Goal: Task Accomplishment & Management: Manage account settings

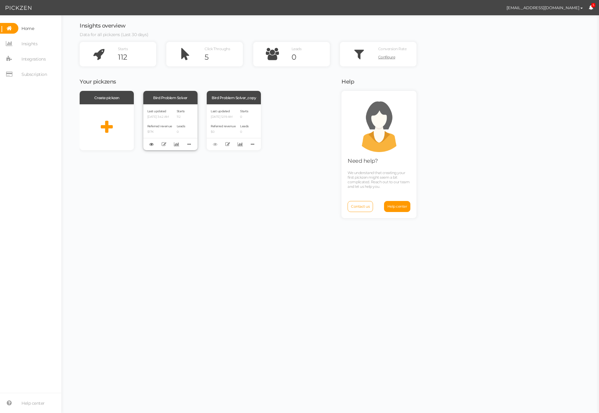
click at [179, 99] on div "Bird Problem Solver" at bounding box center [170, 97] width 54 height 13
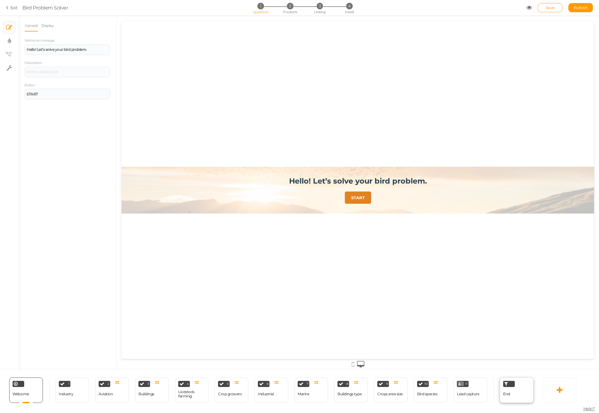
click at [522, 395] on div "End" at bounding box center [517, 390] width 34 height 25
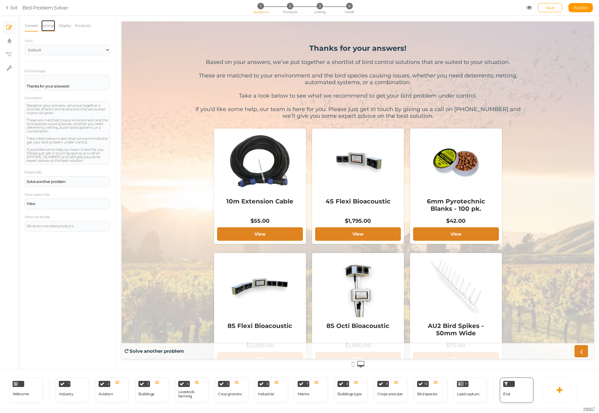
click at [49, 26] on link "Settings" at bounding box center [48, 26] width 14 height 12
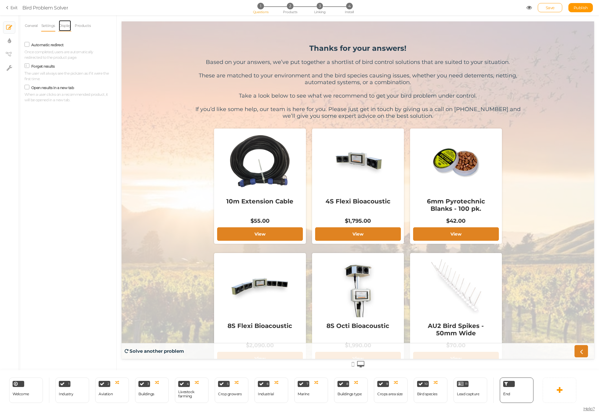
click at [63, 26] on link "Display" at bounding box center [64, 26] width 13 height 12
click at [96, 91] on select "Cover Contain Default" at bounding box center [91, 92] width 38 height 10
click at [28, 173] on icon at bounding box center [27, 171] width 8 height 3
click at [0, 0] on input "Autoheight" at bounding box center [0, 0] width 0 height 0
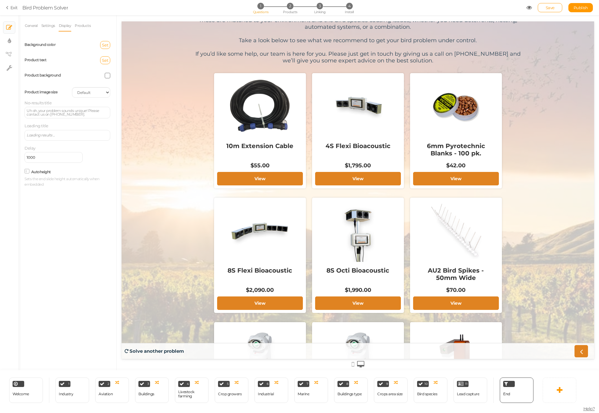
scroll to position [11, 0]
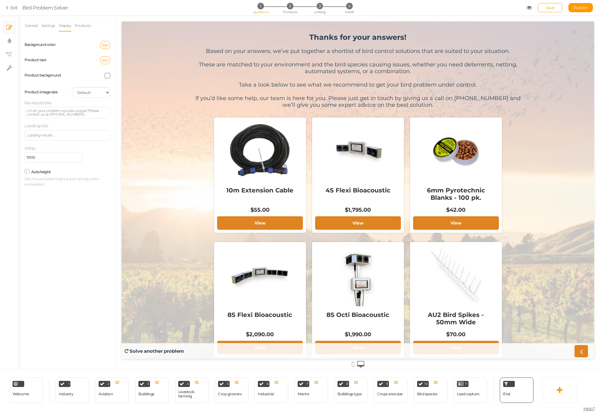
click at [35, 173] on label "Autoheight" at bounding box center [41, 172] width 20 height 5
click at [0, 0] on input "Autoheight" at bounding box center [0, 0] width 0 height 0
click at [35, 173] on label "Autoheight" at bounding box center [41, 172] width 20 height 5
click at [0, 0] on input "Autoheight" at bounding box center [0, 0] width 0 height 0
click at [99, 94] on select "Cover Contain Default" at bounding box center [91, 92] width 38 height 10
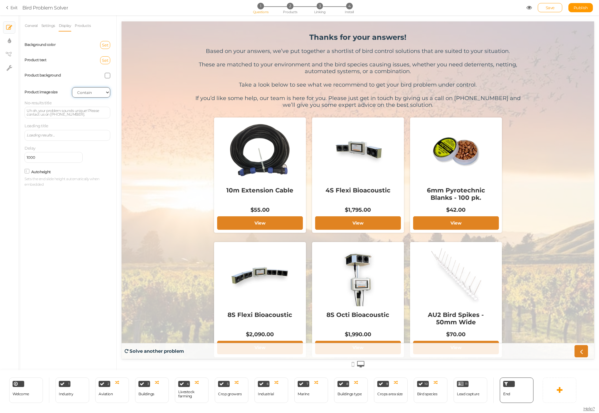
click at [72, 87] on select "Cover Contain Default" at bounding box center [91, 92] width 38 height 10
click at [96, 92] on select "Cover Contain Default" at bounding box center [91, 92] width 38 height 10
click at [72, 87] on select "Cover Contain Default" at bounding box center [91, 92] width 38 height 10
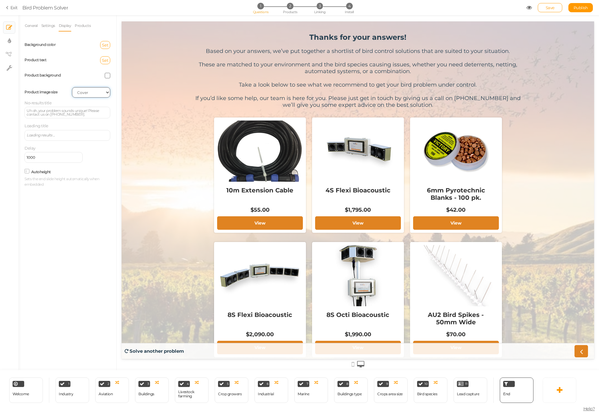
click at [96, 90] on select "Cover Contain Default" at bounding box center [91, 92] width 38 height 10
select select "contain"
click at [72, 87] on select "Cover Contain Default" at bounding box center [91, 92] width 38 height 10
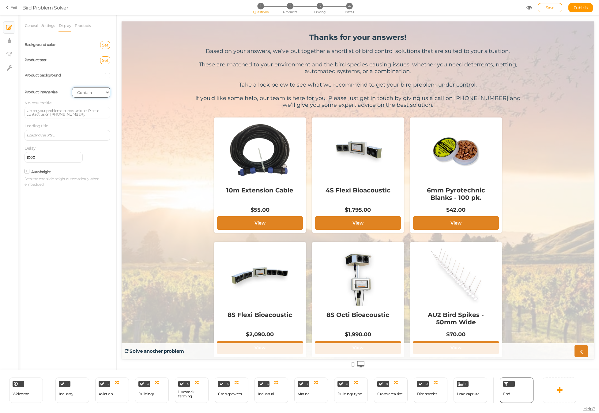
click at [97, 92] on select "Cover Contain Default" at bounding box center [91, 92] width 38 height 10
click at [72, 87] on select "Cover Contain Default" at bounding box center [91, 92] width 38 height 10
click at [94, 94] on select "Cover Contain Default" at bounding box center [91, 92] width 38 height 10
select select "contain"
click at [72, 87] on select "Cover Contain Default" at bounding box center [91, 92] width 38 height 10
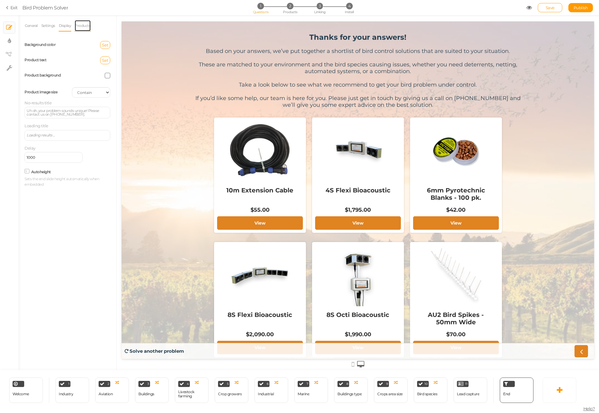
click at [85, 27] on link "Products" at bounding box center [82, 26] width 17 height 12
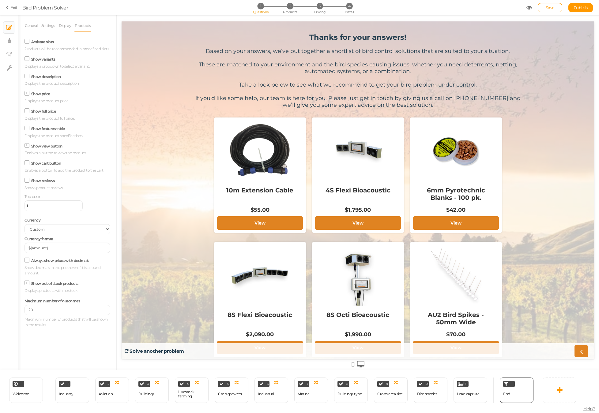
click at [28, 41] on icon at bounding box center [27, 41] width 8 height 3
click at [0, 0] on input "Activate slots" at bounding box center [0, 0] width 0 height 0
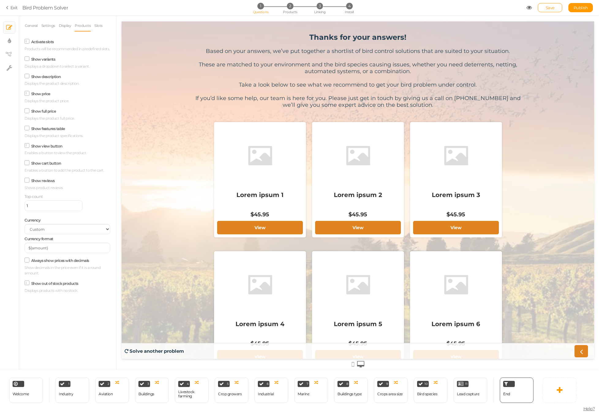
click at [28, 41] on icon at bounding box center [27, 41] width 3 height 0
click at [0, 0] on input "Activate slots" at bounding box center [0, 0] width 0 height 0
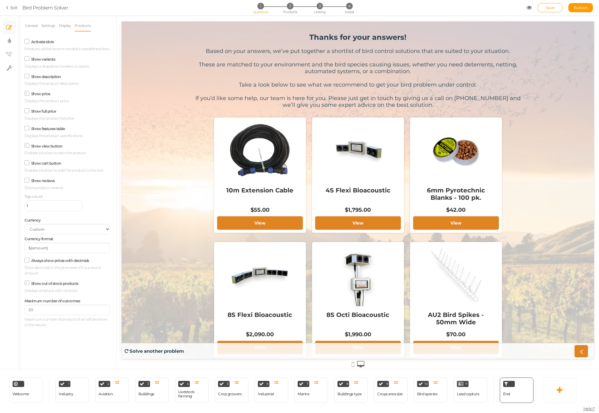
click at [27, 58] on icon at bounding box center [27, 58] width 8 height 3
click at [0, 0] on input "Show variants" at bounding box center [0, 0] width 0 height 0
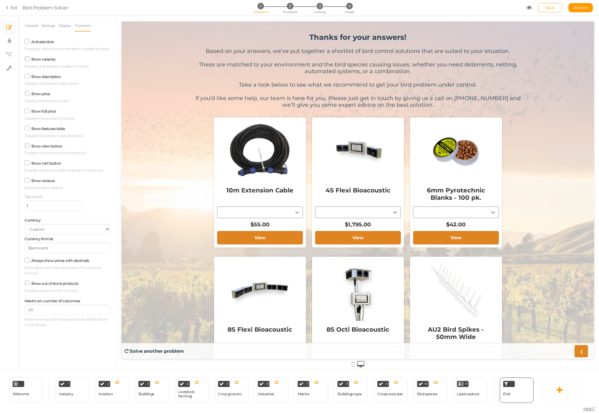
click at [27, 59] on icon at bounding box center [27, 59] width 3 height 0
click at [0, 0] on input "Show variants" at bounding box center [0, 0] width 0 height 0
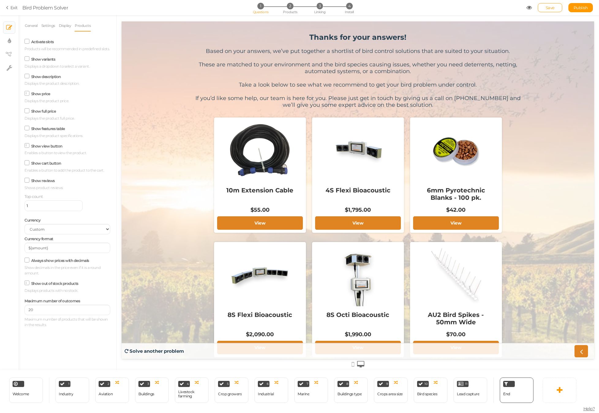
click at [27, 77] on icon at bounding box center [27, 75] width 8 height 3
click at [0, 0] on input "Show description" at bounding box center [0, 0] width 0 height 0
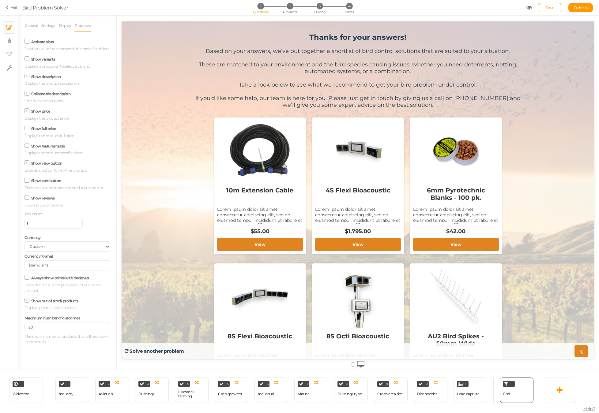
click at [27, 76] on icon at bounding box center [27, 76] width 3 height 0
click at [0, 0] on input "Show description" at bounding box center [0, 0] width 0 height 0
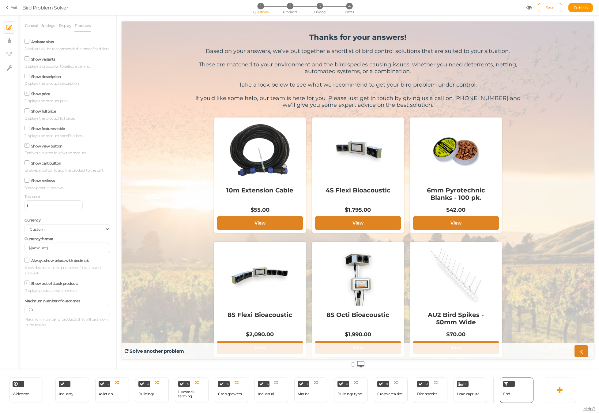
click at [27, 110] on icon at bounding box center [27, 110] width 8 height 3
click at [0, 0] on input "Show full price" at bounding box center [0, 0] width 0 height 0
click at [27, 111] on icon at bounding box center [27, 111] width 3 height 0
click at [0, 0] on input "Show full price" at bounding box center [0, 0] width 0 height 0
click at [27, 129] on icon at bounding box center [27, 128] width 8 height 3
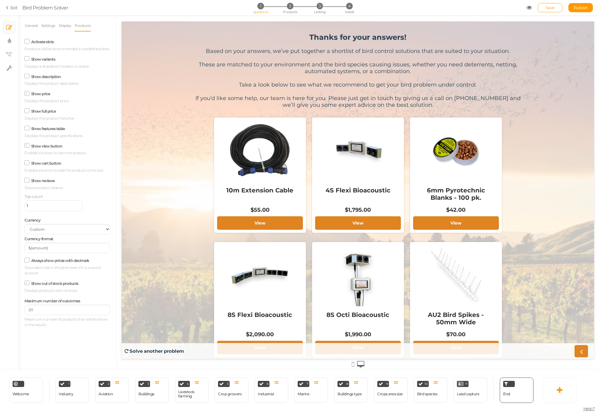
click at [0, 0] on input "Show features table" at bounding box center [0, 0] width 0 height 0
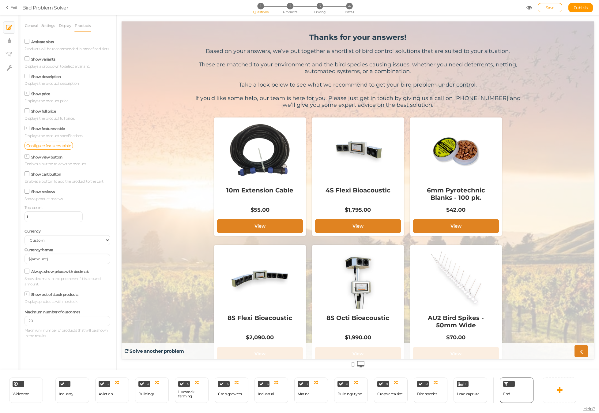
click at [27, 128] on icon at bounding box center [27, 128] width 3 height 0
click at [0, 0] on input "Show features table" at bounding box center [0, 0] width 0 height 0
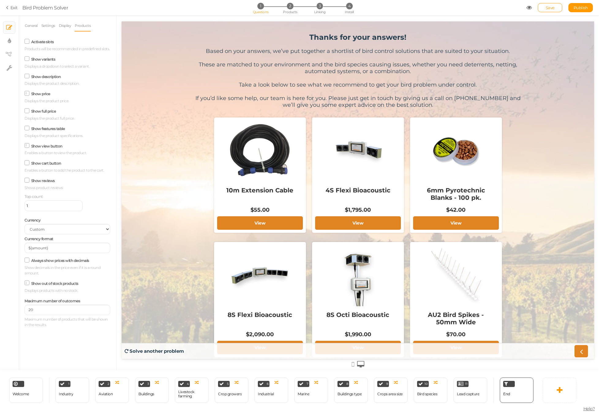
click at [27, 179] on icon at bounding box center [27, 180] width 8 height 3
click at [0, 0] on input "Show reviews" at bounding box center [0, 0] width 0 height 0
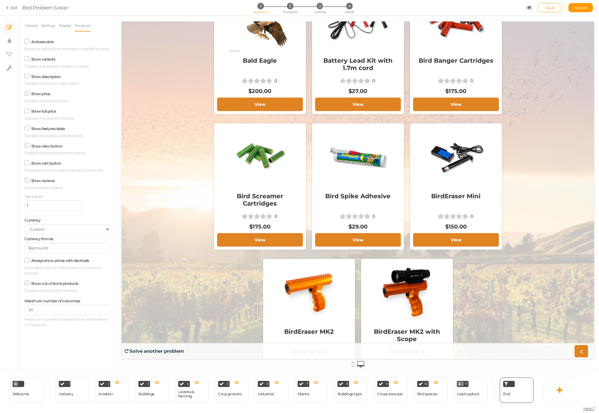
scroll to position [682, 0]
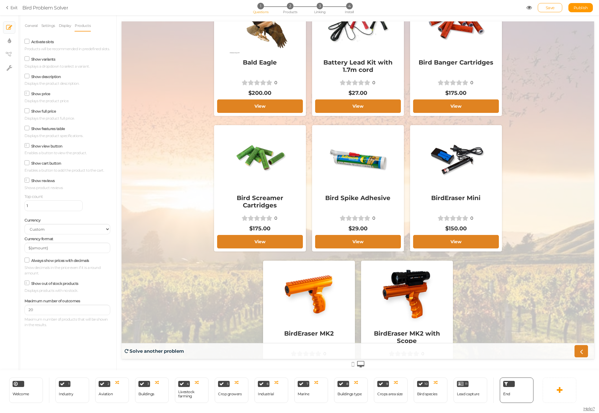
click at [27, 180] on icon at bounding box center [27, 180] width 3 height 0
click at [0, 0] on input "Show reviews" at bounding box center [0, 0] width 0 height 0
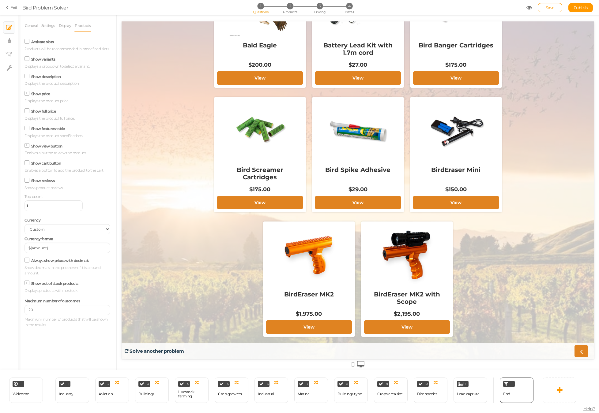
scroll to position [638, 0]
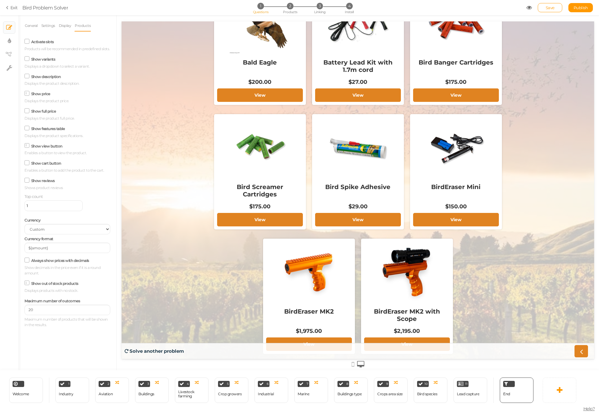
click at [27, 261] on icon at bounding box center [27, 260] width 8 height 3
click at [0, 0] on input "Always show prices with decimals" at bounding box center [0, 0] width 0 height 0
click at [27, 260] on icon at bounding box center [27, 260] width 3 height 0
click at [0, 0] on input "Always show prices with decimals" at bounding box center [0, 0] width 0 height 0
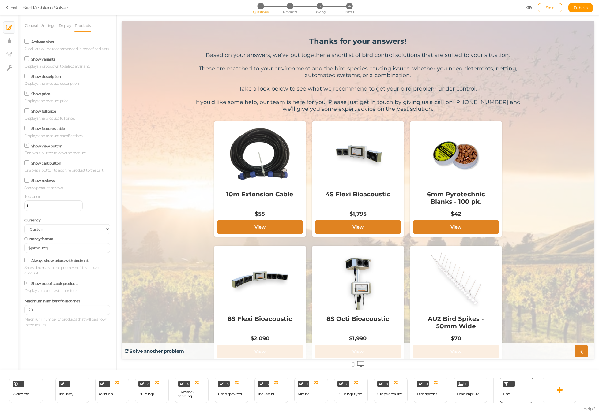
scroll to position [0, 0]
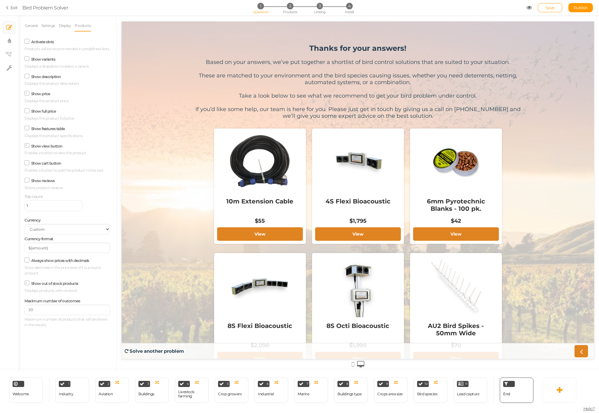
click at [27, 93] on icon at bounding box center [27, 93] width 3 height 0
click at [0, 0] on input "Show price" at bounding box center [0, 0] width 0 height 0
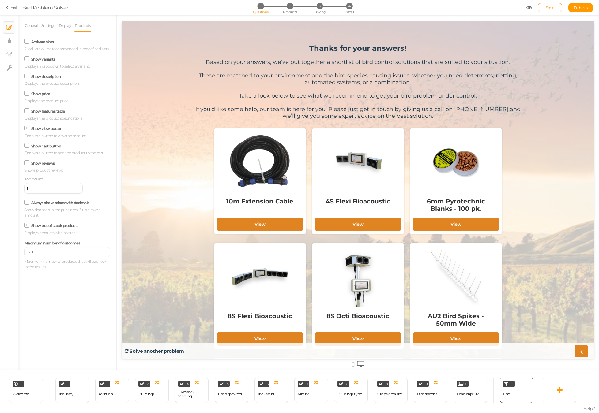
click at [552, 6] on span "Save" at bounding box center [550, 7] width 9 height 5
click at [579, 7] on span "Publish" at bounding box center [581, 7] width 14 height 5
click at [529, 7] on icon at bounding box center [529, 8] width 6 height 6
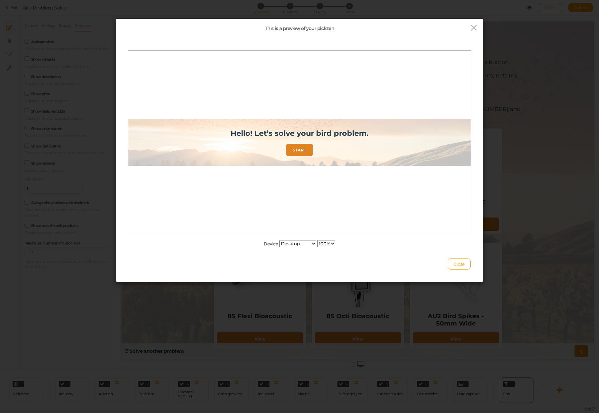
click at [311, 244] on select "Desktop Small mobile Large mobile" at bounding box center [297, 243] width 37 height 7
click at [307, 151] on link "START" at bounding box center [299, 150] width 26 height 12
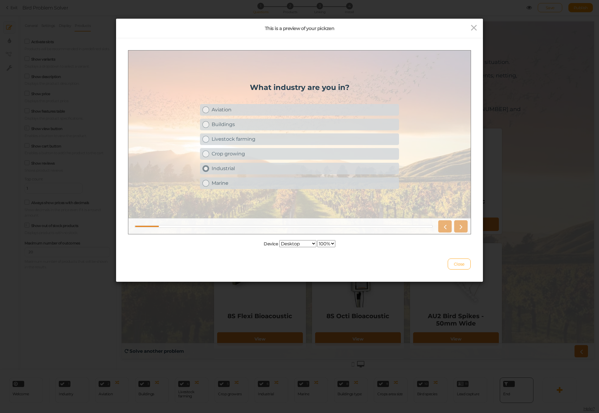
click at [294, 169] on div "Industrial" at bounding box center [304, 168] width 185 height 6
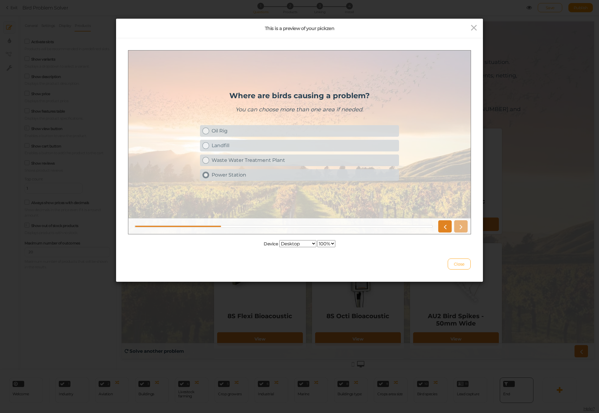
click at [294, 171] on link "Power Station" at bounding box center [299, 175] width 199 height 12
click at [459, 225] on icon at bounding box center [461, 226] width 8 height 8
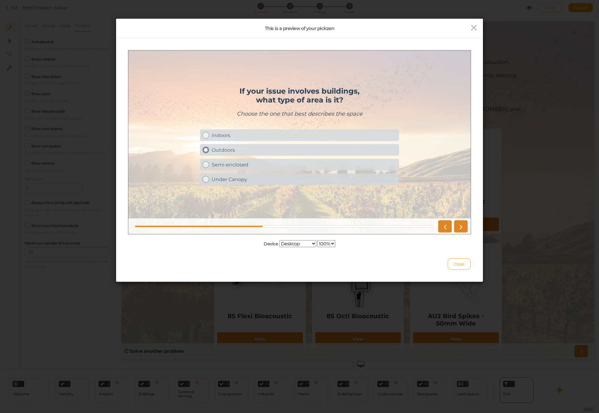
click at [254, 153] on div "Outdoors" at bounding box center [304, 150] width 185 height 6
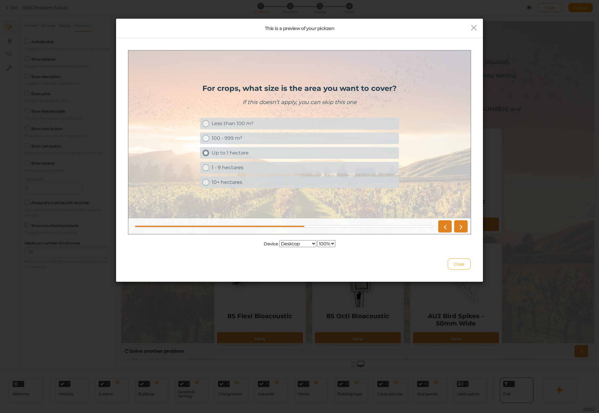
click at [280, 154] on div "Up to 1 hectare" at bounding box center [304, 153] width 185 height 6
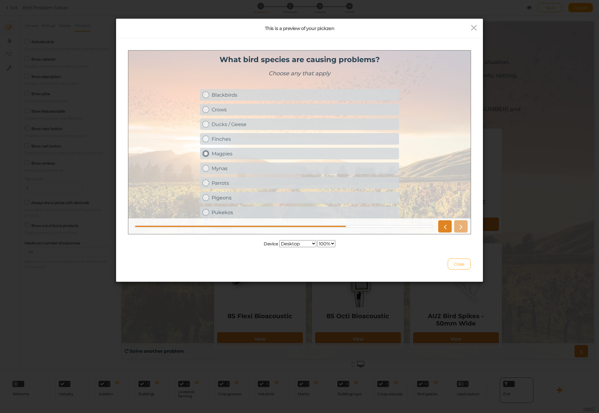
click at [343, 152] on div "Magpies" at bounding box center [304, 154] width 185 height 6
click at [333, 178] on link "Parrots" at bounding box center [299, 183] width 199 height 12
click at [326, 197] on div "Pigeons" at bounding box center [304, 198] width 185 height 6
click at [463, 227] on icon at bounding box center [461, 226] width 8 height 8
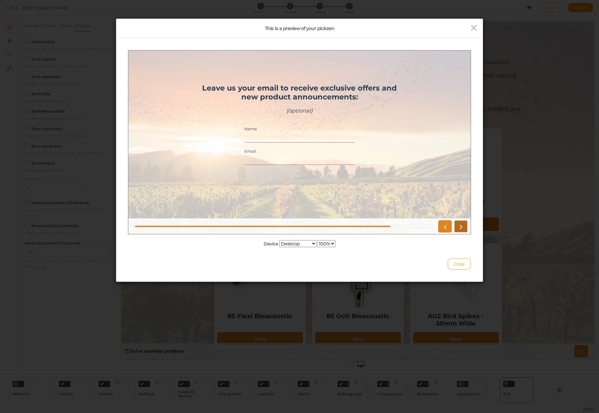
click at [461, 227] on icon at bounding box center [461, 226] width 8 height 8
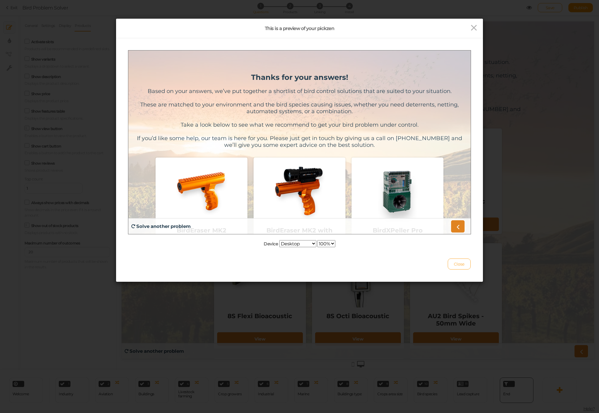
click at [459, 262] on span "Close" at bounding box center [459, 264] width 11 height 5
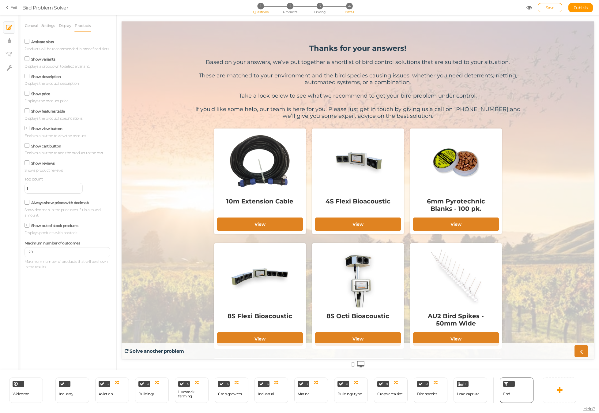
click at [349, 6] on span "4" at bounding box center [349, 6] width 6 height 6
select select "pct"
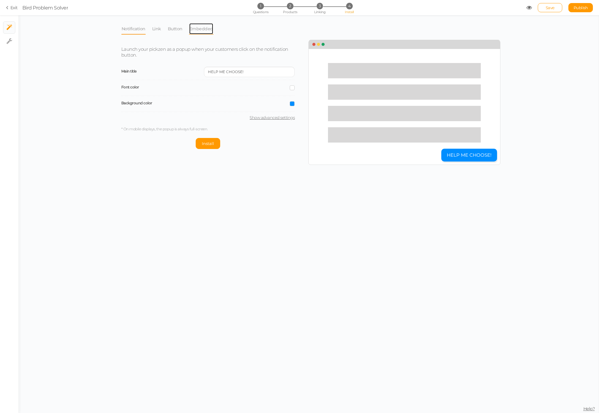
click at [202, 29] on link "Embedded" at bounding box center [201, 29] width 25 height 12
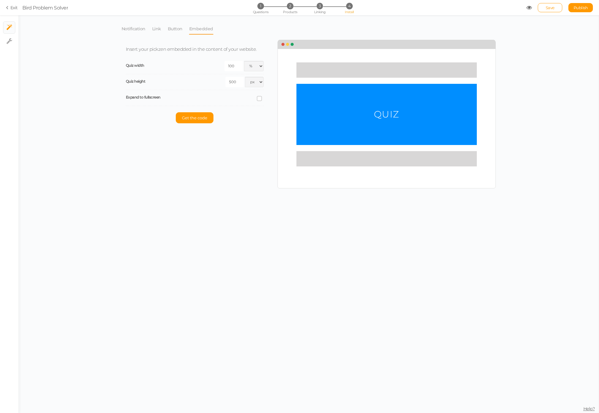
click at [259, 98] on icon at bounding box center [259, 98] width 8 height 3
click at [0, 0] on input "checkbox" at bounding box center [0, 0] width 0 height 0
select select "dark"
click at [247, 115] on select "Light Dark" at bounding box center [227, 114] width 73 height 10
click at [191, 109] on select "Light Dark" at bounding box center [227, 114] width 73 height 10
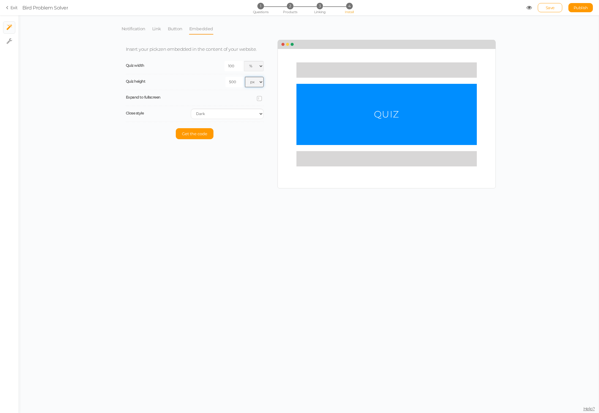
click at [254, 84] on select "px % vh" at bounding box center [254, 82] width 19 height 10
select select "pct"
click at [245, 77] on select "px % vh" at bounding box center [254, 82] width 19 height 10
drag, startPoint x: 230, startPoint y: 82, endPoint x: 227, endPoint y: 82, distance: 3.4
click at [227, 82] on input "500" at bounding box center [234, 82] width 18 height 10
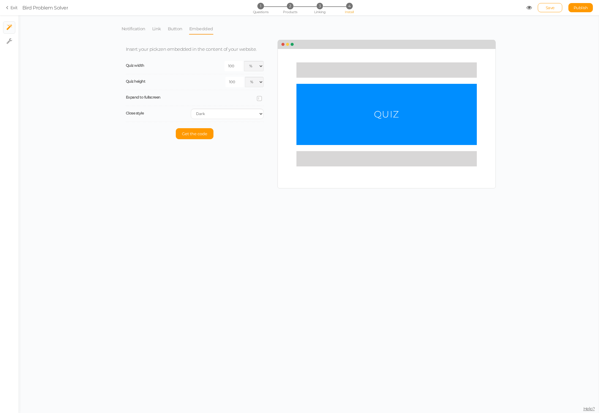
type input "100"
click at [250, 174] on div "Notification Link Button Embedded Launch your pickzen as a popup when your cust…" at bounding box center [308, 106] width 381 height 172
click at [201, 136] on span "Get the code" at bounding box center [194, 133] width 25 height 5
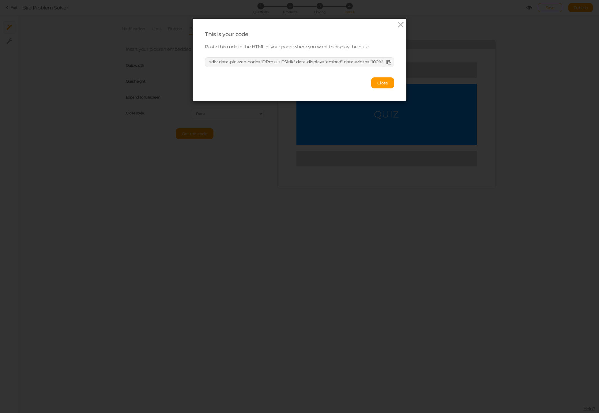
click at [390, 61] on icon at bounding box center [389, 62] width 5 height 5
click at [385, 83] on span "Close" at bounding box center [382, 83] width 11 height 5
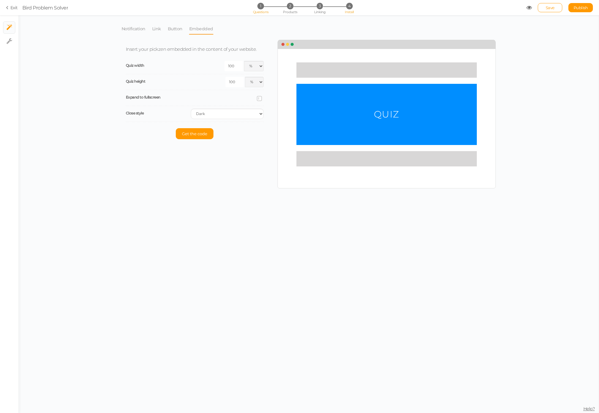
click at [259, 7] on span "1" at bounding box center [260, 6] width 6 height 6
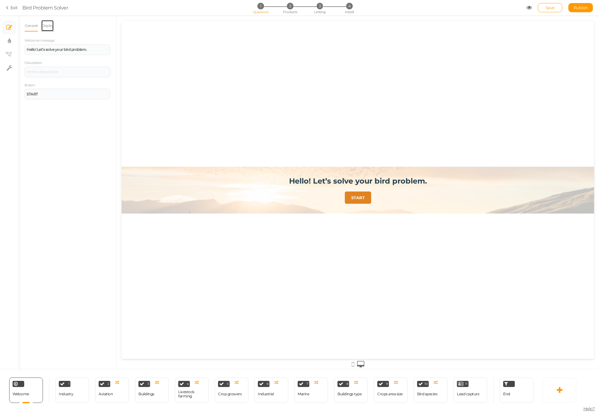
click at [50, 25] on link "Display" at bounding box center [47, 26] width 13 height 12
click at [104, 44] on span "Set" at bounding box center [105, 45] width 6 height 5
type input "#b8cdde"
click at [107, 55] on colorpicker-saturation at bounding box center [117, 66] width 31 height 31
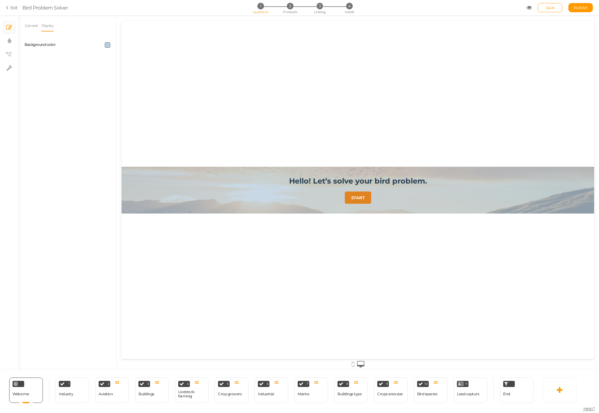
click at [108, 46] on span at bounding box center [108, 45] width 6 height 6
type input "#ffffff"
drag, startPoint x: 111, startPoint y: 54, endPoint x: 100, endPoint y: 44, distance: 14.1
click at [100, 44] on body "× Close A wider screen is needed to use the Pickzen builder Exit Bird Problem S…" at bounding box center [299, 206] width 599 height 413
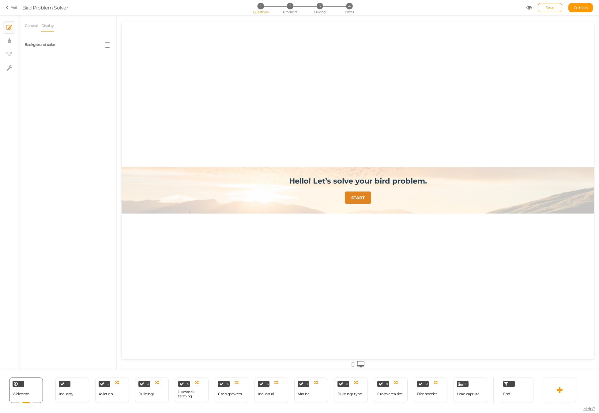
click at [68, 67] on div "General Display Welcome message Hello! Let’s solve your bird problem. Descripti…" at bounding box center [67, 195] width 98 height 351
click at [31, 26] on link "General" at bounding box center [31, 26] width 13 height 12
click at [11, 40] on link "× Display settings" at bounding box center [9, 41] width 12 height 12
select select "2"
select select "montserrat"
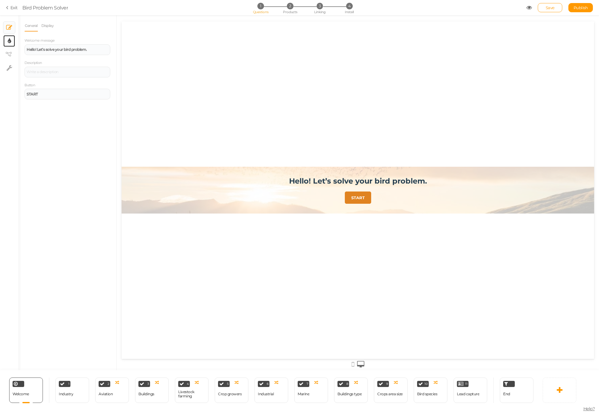
select select "fade"
click at [46, 26] on link "Texts" at bounding box center [44, 26] width 9 height 12
click at [30, 25] on link "Design" at bounding box center [31, 26] width 13 height 12
click at [40, 383] on link at bounding box center [38, 382] width 6 height 5
click at [34, 393] on div "Welcome Delete" at bounding box center [26, 390] width 34 height 25
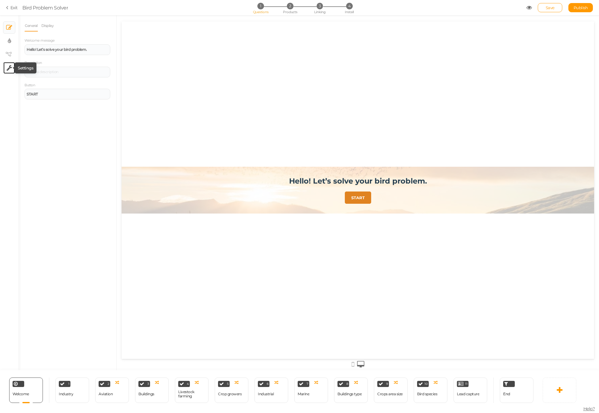
click at [10, 68] on icon at bounding box center [9, 68] width 6 height 6
select select "en"
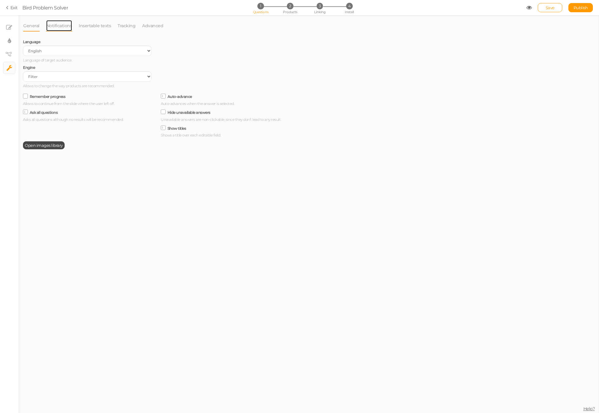
click at [56, 27] on link "Notifications" at bounding box center [59, 26] width 27 height 12
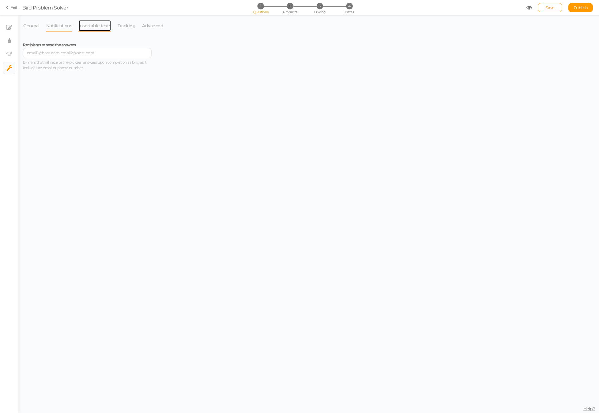
click at [90, 26] on link "Insertable texts" at bounding box center [94, 26] width 33 height 12
click at [125, 26] on link "Tracking" at bounding box center [126, 26] width 18 height 12
click at [148, 26] on link "Advanced" at bounding box center [153, 26] width 22 height 12
click at [32, 26] on link "General" at bounding box center [31, 26] width 17 height 12
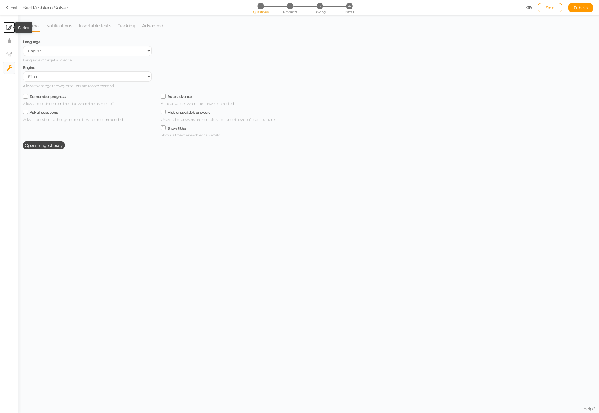
click at [9, 27] on icon at bounding box center [9, 28] width 6 height 6
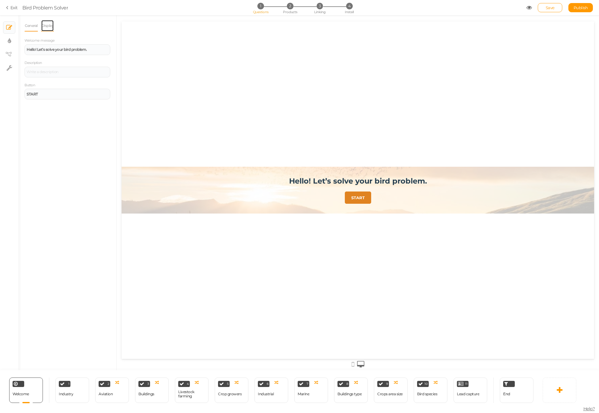
click at [51, 27] on link "Display" at bounding box center [47, 26] width 13 height 12
click at [10, 40] on icon at bounding box center [9, 41] width 3 height 6
select select "2"
select select "montserrat"
select select "fade"
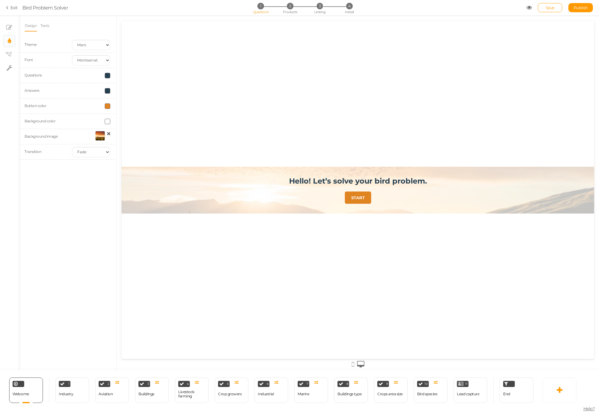
click at [98, 136] on div at bounding box center [100, 136] width 10 height 10
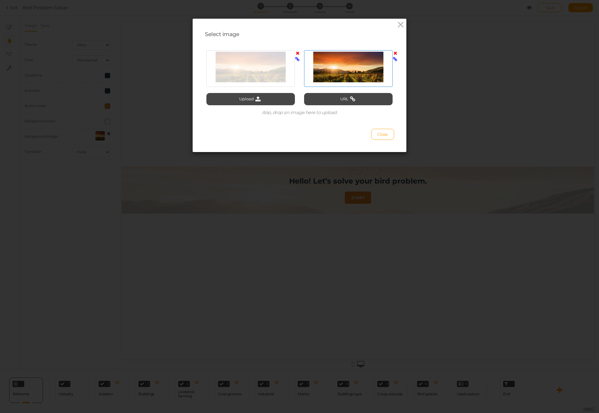
click at [354, 66] on div at bounding box center [348, 67] width 85 height 31
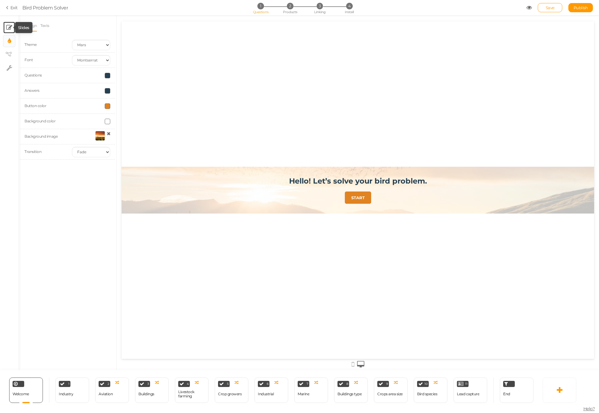
click at [10, 28] on icon at bounding box center [9, 28] width 6 height 6
click at [9, 39] on icon at bounding box center [9, 41] width 3 height 6
select select "2"
select select "montserrat"
select select "fade"
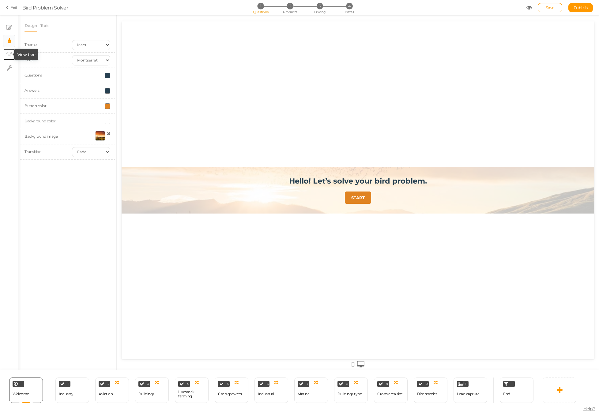
click at [9, 52] on icon at bounding box center [9, 54] width 6 height 5
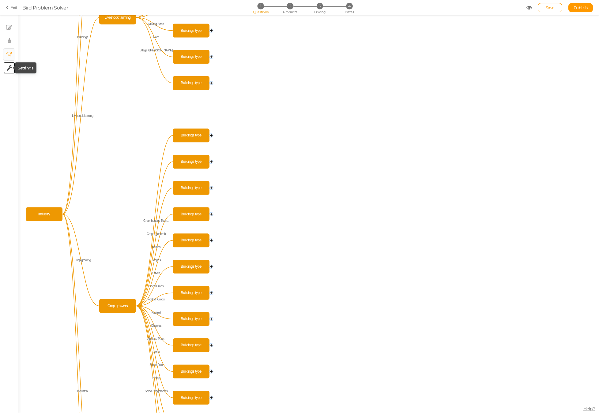
click at [8, 68] on icon at bounding box center [9, 68] width 6 height 6
select select "en"
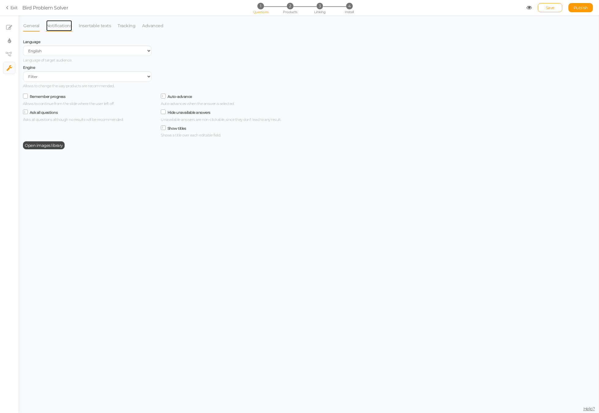
click at [65, 29] on link "Notifications" at bounding box center [59, 26] width 27 height 12
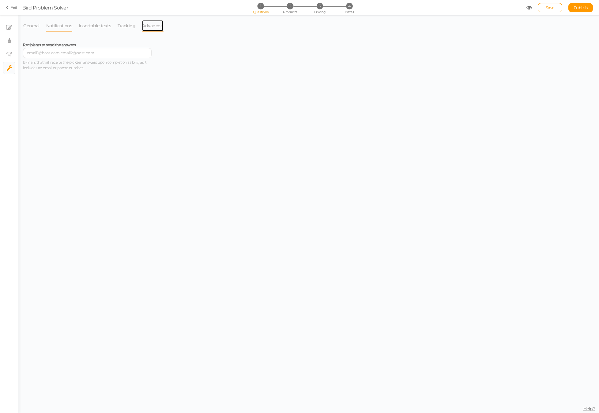
click at [158, 29] on link "Advanced" at bounding box center [153, 26] width 22 height 12
click at [9, 28] on icon at bounding box center [9, 28] width 6 height 6
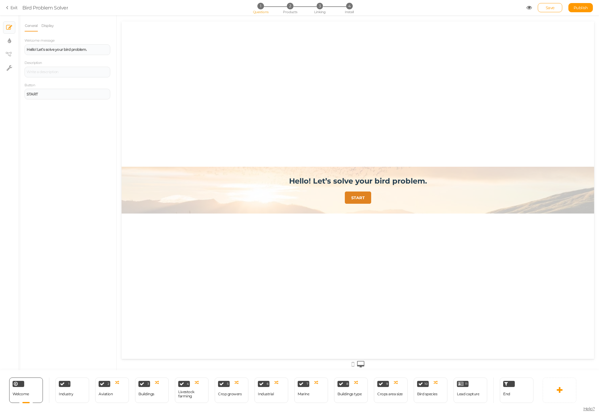
click at [188, 225] on div "Hello! Let’s solve your bird problem. START" at bounding box center [358, 190] width 473 height 338
click at [353, 365] on icon at bounding box center [353, 364] width 3 height 7
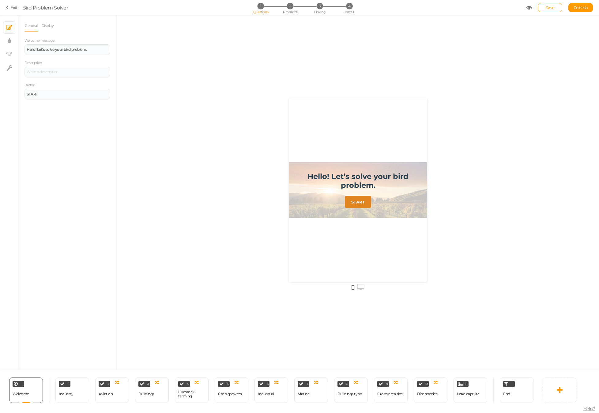
click at [361, 288] on icon at bounding box center [360, 287] width 7 height 7
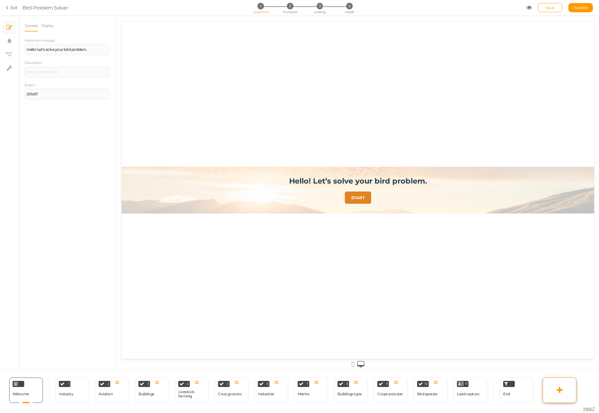
click at [559, 390] on icon at bounding box center [560, 390] width 6 height 7
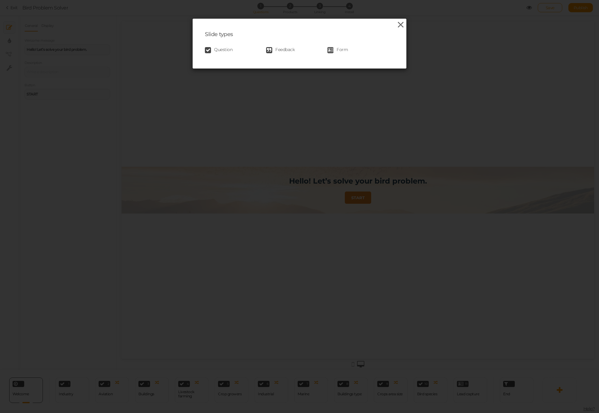
click at [400, 24] on icon at bounding box center [400, 24] width 9 height 9
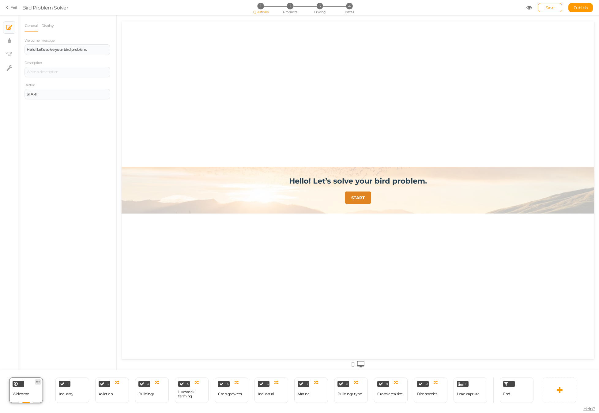
click at [39, 383] on icon at bounding box center [38, 382] width 4 height 5
click at [35, 393] on div "Welcome Delete" at bounding box center [26, 390] width 34 height 25
click at [26, 403] on div at bounding box center [25, 403] width 13 height 1
click at [25, 391] on div "Welcome" at bounding box center [21, 394] width 17 height 11
click at [18, 385] on div at bounding box center [19, 384] width 12 height 6
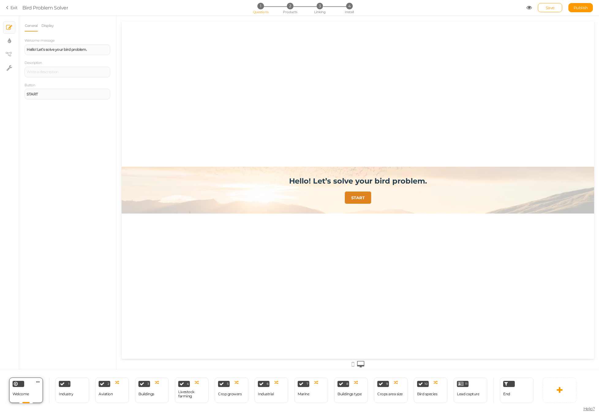
click at [21, 391] on div "Welcome" at bounding box center [21, 394] width 17 height 11
click at [164, 182] on div at bounding box center [358, 190] width 473 height 47
click at [47, 25] on link "Display" at bounding box center [47, 26] width 13 height 12
click at [108, 44] on span at bounding box center [108, 45] width 6 height 6
click at [140, 89] on button "×" at bounding box center [141, 89] width 4 height 6
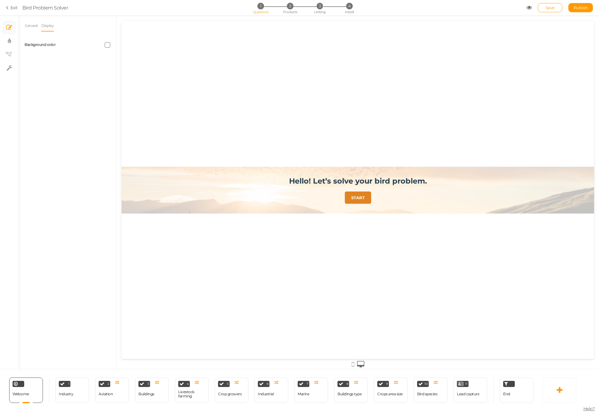
click at [108, 46] on span at bounding box center [108, 45] width 6 height 6
click at [120, 87] on input "#ffffff" at bounding box center [121, 89] width 31 height 6
click at [186, 104] on div "Hello! Let’s solve your bird problem. START" at bounding box center [358, 190] width 473 height 338
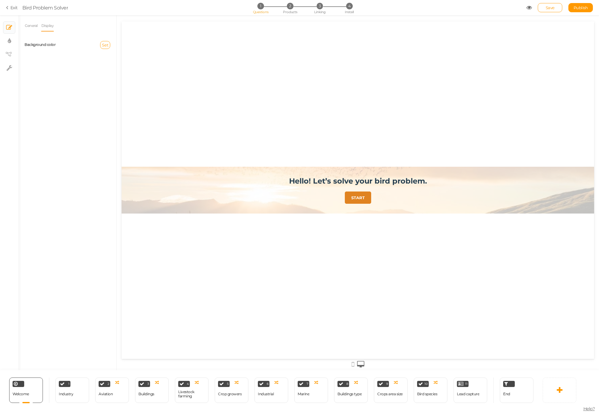
click at [104, 102] on div "General Display Welcome message Hello! Let’s solve your bird problem. Descripti…" at bounding box center [67, 195] width 98 height 351
click at [140, 108] on div "Hello! Let’s solve your bird problem. START" at bounding box center [358, 190] width 473 height 338
click at [28, 25] on link "General" at bounding box center [31, 26] width 13 height 12
click at [10, 39] on icon at bounding box center [9, 41] width 3 height 6
select select "2"
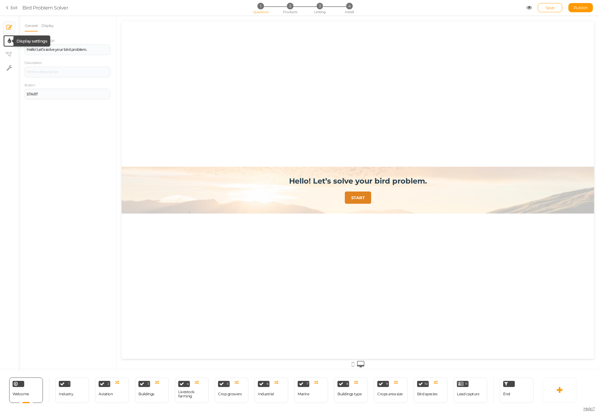
select select "montserrat"
select select "fade"
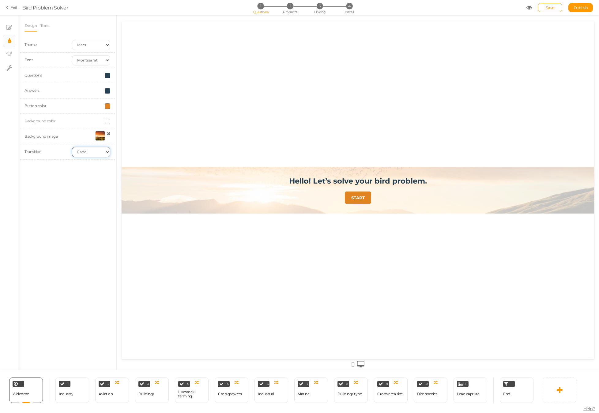
click at [97, 154] on select "None Fade Switch" at bounding box center [91, 152] width 38 height 10
click at [98, 134] on div at bounding box center [100, 136] width 10 height 10
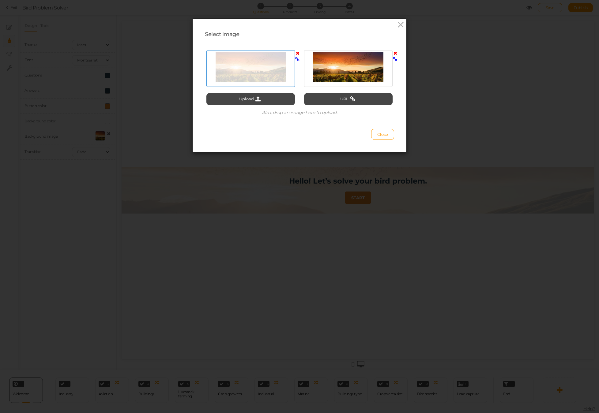
click at [257, 70] on div at bounding box center [250, 67] width 85 height 31
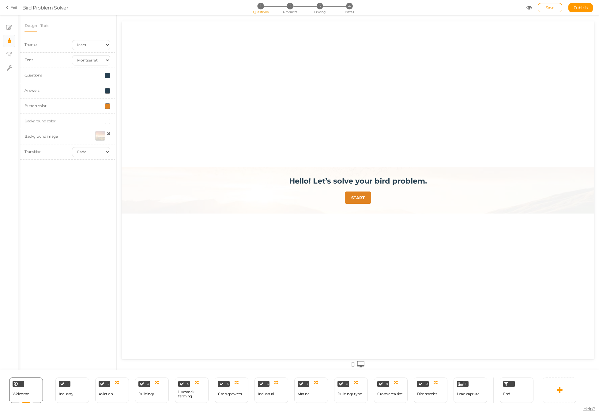
click at [99, 134] on div at bounding box center [100, 136] width 10 height 10
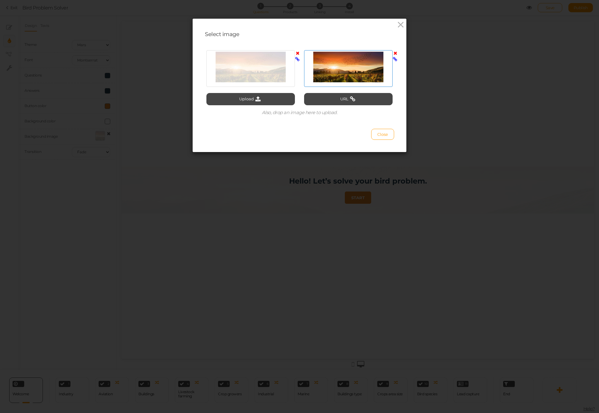
click at [330, 71] on div at bounding box center [348, 67] width 85 height 31
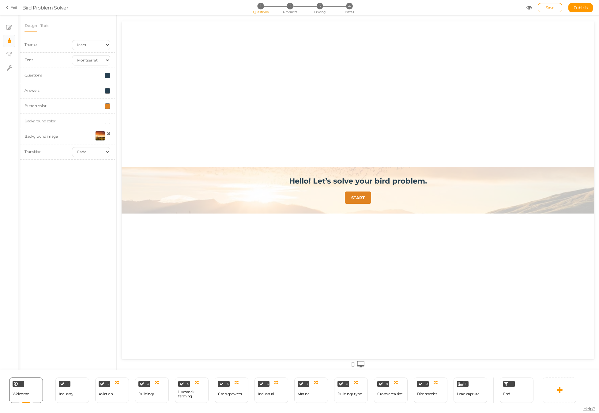
click at [100, 135] on div at bounding box center [100, 136] width 10 height 10
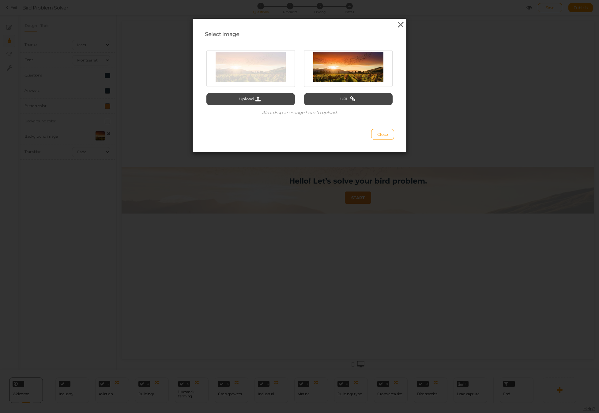
click at [402, 24] on icon at bounding box center [400, 24] width 9 height 9
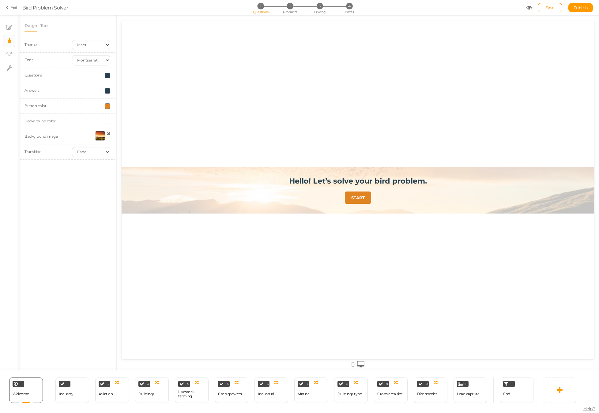
click at [287, 179] on header "Hello! Let’s solve your bird problem." at bounding box center [358, 184] width 164 height 15
click at [47, 24] on link "Texts" at bounding box center [44, 26] width 9 height 12
click at [11, 26] on icon at bounding box center [9, 28] width 6 height 6
click at [92, 50] on div "Hello! Let’s solve your bird problem." at bounding box center [67, 50] width 81 height 4
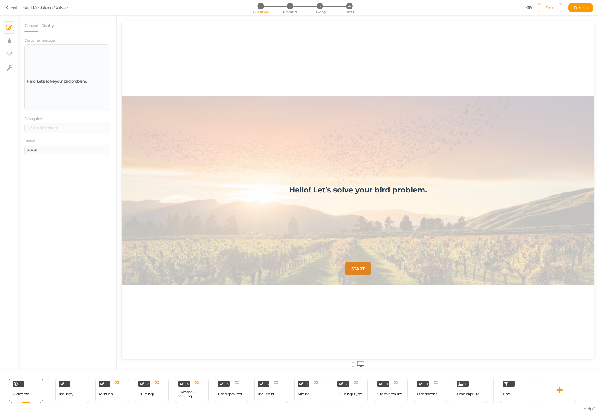
click at [548, 8] on span "Save" at bounding box center [550, 7] width 9 height 5
click at [579, 8] on span "Publish" at bounding box center [581, 7] width 14 height 5
click at [350, 9] on span "4" at bounding box center [349, 6] width 6 height 6
select select "pct"
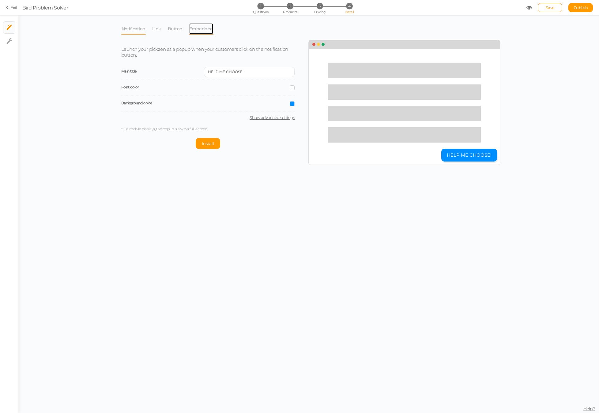
click at [203, 31] on link "Embedded" at bounding box center [201, 29] width 25 height 12
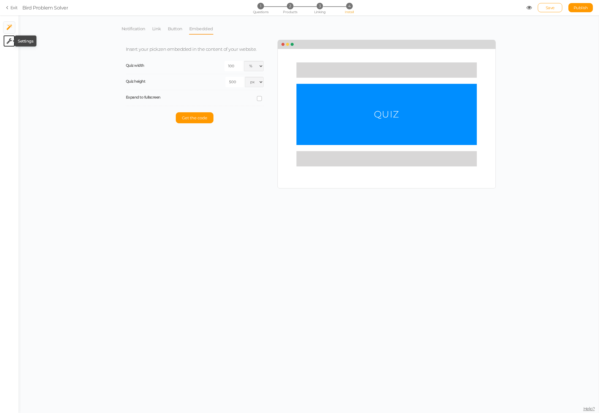
click at [9, 43] on icon at bounding box center [9, 41] width 6 height 6
select select "en"
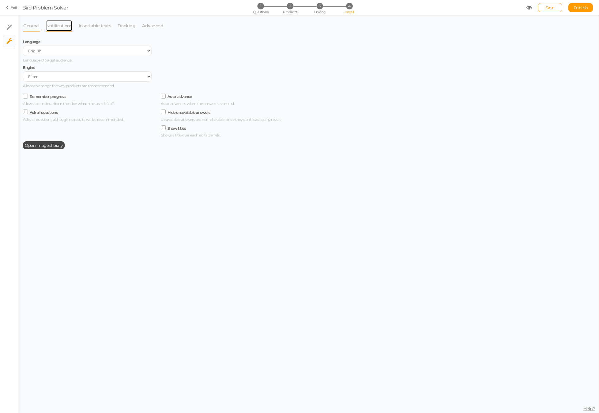
click at [62, 24] on link "Notifications" at bounding box center [59, 26] width 27 height 12
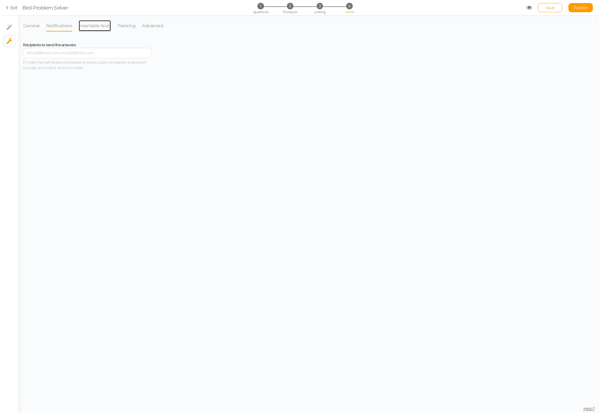
click at [84, 25] on link "Insertable texts" at bounding box center [94, 26] width 33 height 12
click at [124, 26] on link "Tracking" at bounding box center [126, 26] width 18 height 12
click at [145, 26] on link "Advanced" at bounding box center [153, 26] width 22 height 12
click at [259, 7] on span "1" at bounding box center [260, 6] width 6 height 6
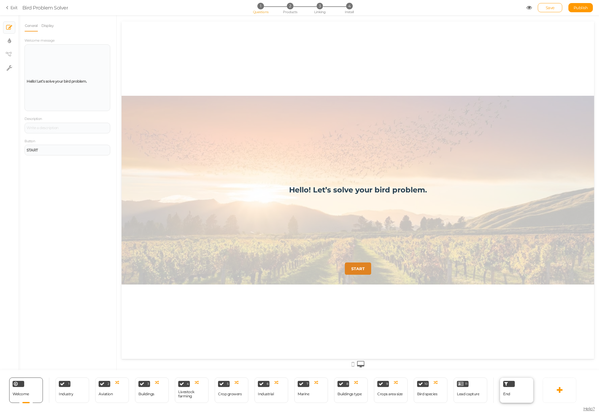
click at [517, 394] on div "End" at bounding box center [517, 390] width 34 height 25
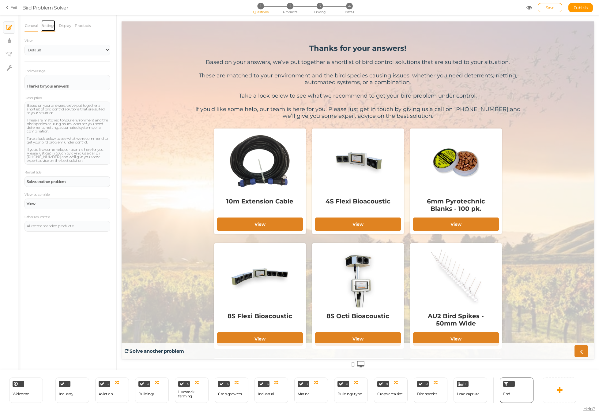
click at [54, 26] on link "Settings" at bounding box center [48, 26] width 14 height 12
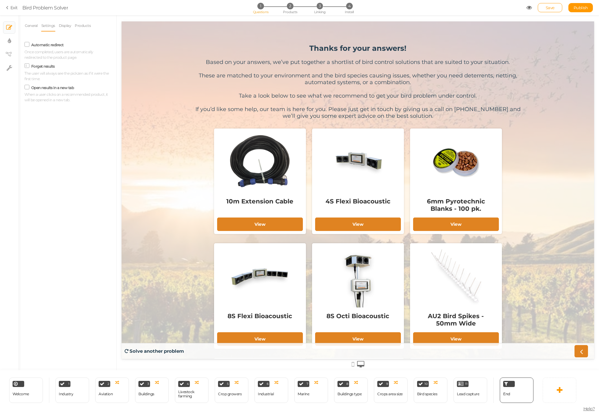
click at [40, 89] on label "Open results in a new tab" at bounding box center [52, 87] width 43 height 5
click at [0, 0] on input "Open results in a new tab" at bounding box center [0, 0] width 0 height 0
click at [70, 26] on link "Display" at bounding box center [64, 26] width 13 height 12
click at [81, 26] on link "Products" at bounding box center [82, 26] width 17 height 12
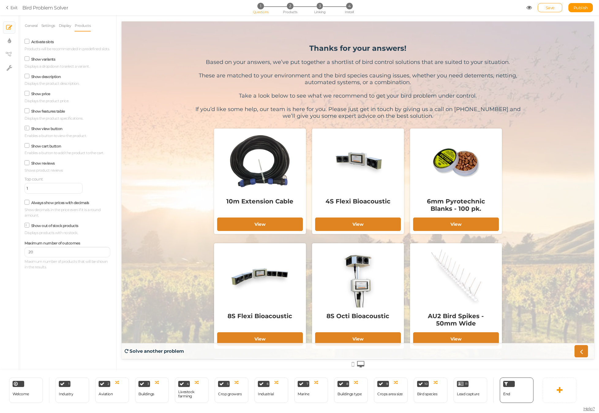
click at [28, 146] on icon at bounding box center [27, 145] width 8 height 3
click at [0, 0] on input "Show cart button" at bounding box center [0, 0] width 0 height 0
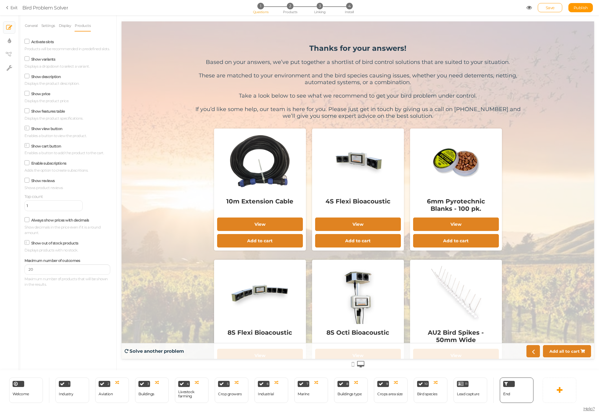
click at [28, 145] on icon at bounding box center [27, 145] width 3 height 0
click at [0, 0] on input "Show cart button" at bounding box center [0, 0] width 0 height 0
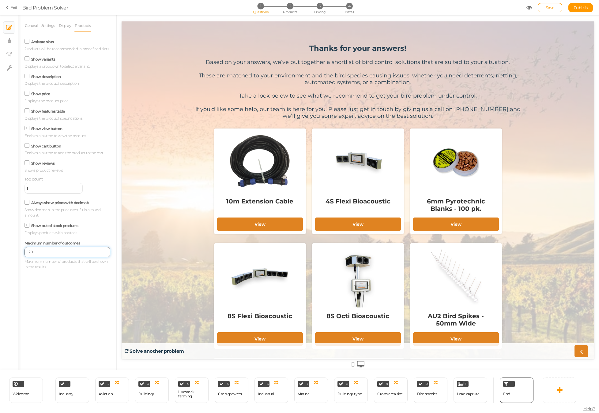
click at [43, 253] on input "20" at bounding box center [68, 252] width 86 height 10
drag, startPoint x: 38, startPoint y: 254, endPoint x: 29, endPoint y: 254, distance: 8.3
click at [29, 254] on input "10" at bounding box center [68, 252] width 86 height 10
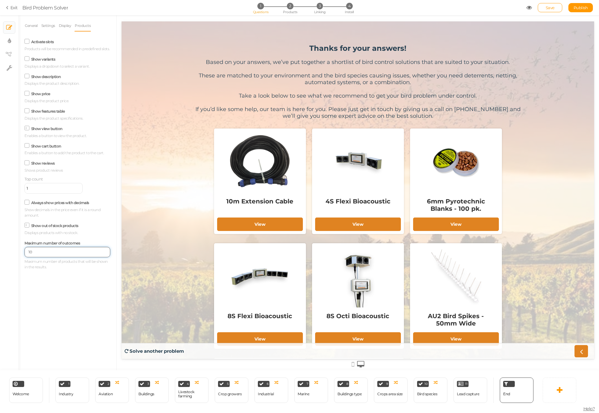
click at [33, 253] on input "10" at bounding box center [68, 252] width 86 height 10
type input "9"
click at [69, 286] on div "General Settings Display Products View Default Top End message Thanks for your …" at bounding box center [67, 195] width 98 height 351
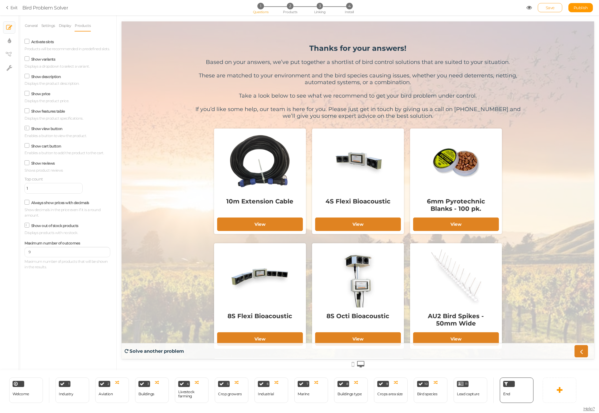
click at [548, 8] on span "Save" at bounding box center [550, 7] width 9 height 5
click at [576, 8] on span "Publish" at bounding box center [581, 7] width 14 height 5
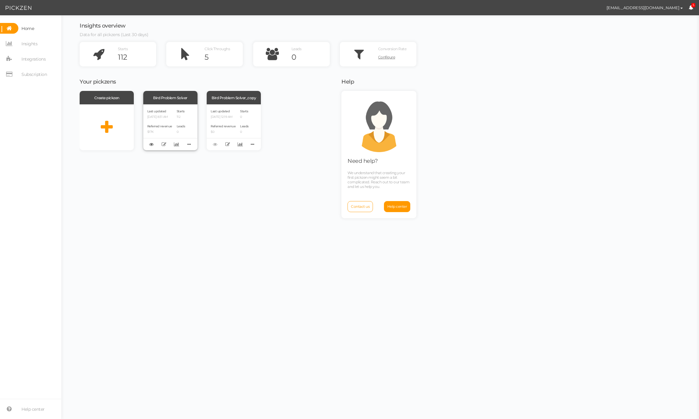
click at [177, 96] on div "Bird Problem Solver" at bounding box center [170, 97] width 54 height 13
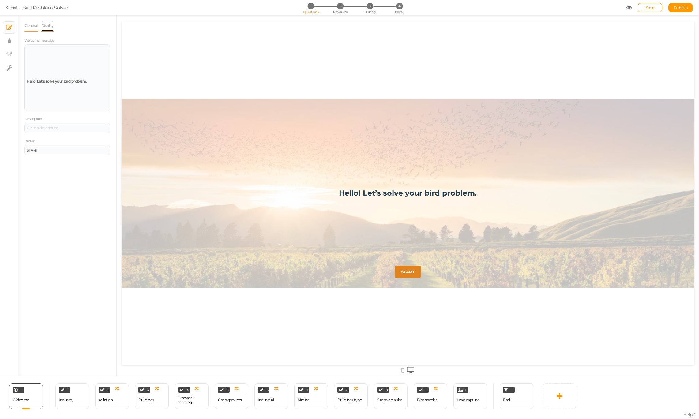
click at [49, 26] on link "Display" at bounding box center [47, 26] width 13 height 12
click at [106, 46] on span "Set" at bounding box center [105, 45] width 6 height 5
type input "#f5ebeb"
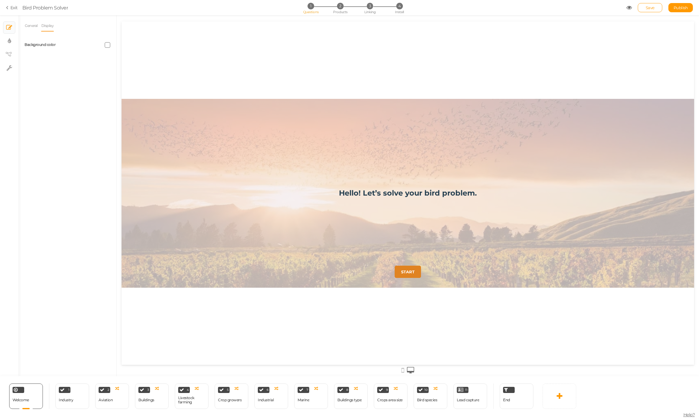
drag, startPoint x: 108, startPoint y: 56, endPoint x: 96, endPoint y: 47, distance: 14.8
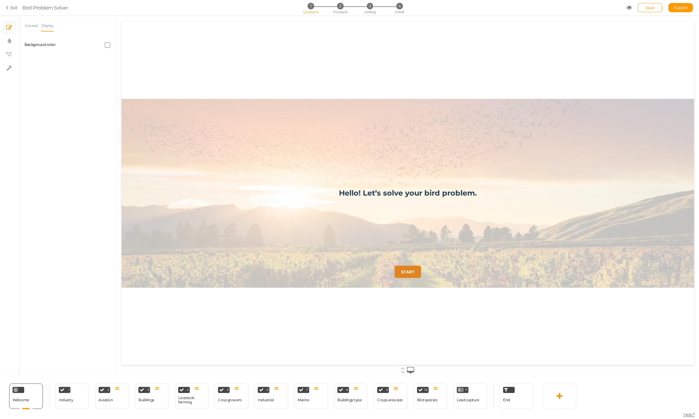
click at [106, 44] on span at bounding box center [108, 45] width 6 height 6
click at [94, 53] on div "General Display Welcome message Hello! Let’s solve your bird problem. Descripti…" at bounding box center [67, 198] width 98 height 357
click at [655, 7] on link "Save" at bounding box center [650, 7] width 25 height 9
click at [10, 67] on icon at bounding box center [9, 68] width 6 height 6
select select "en"
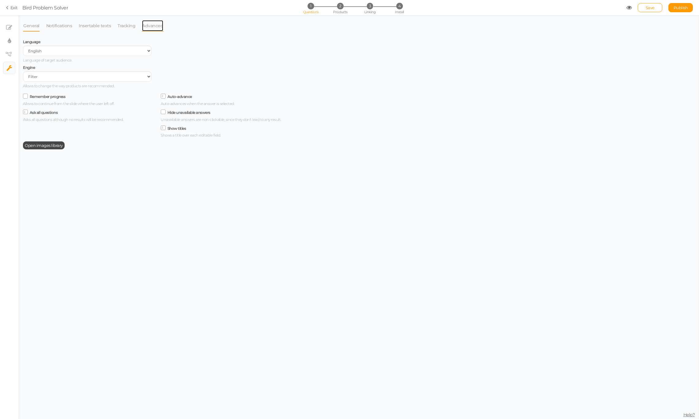
click at [148, 28] on link "Advanced" at bounding box center [153, 26] width 22 height 12
click at [35, 26] on link "General" at bounding box center [31, 26] width 17 height 12
click at [9, 41] on icon at bounding box center [9, 41] width 3 height 6
select select "2"
select select "montserrat"
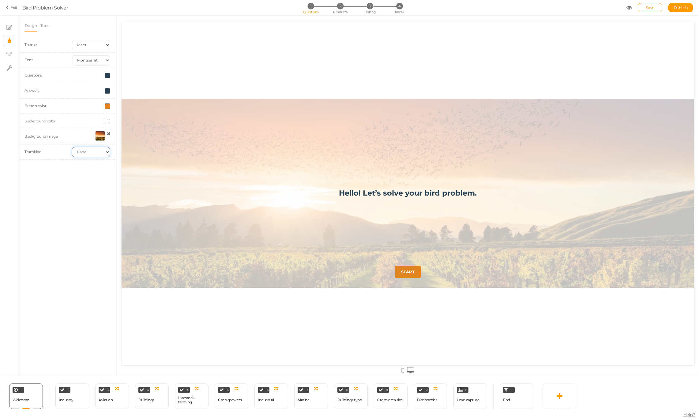
click at [94, 151] on select "None Fade Switch" at bounding box center [91, 152] width 38 height 10
click at [72, 147] on select "None Fade Switch" at bounding box center [91, 152] width 38 height 10
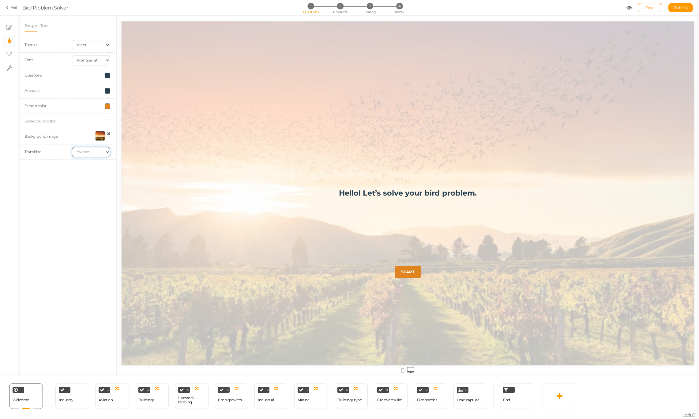
click at [92, 153] on select "None Fade Switch" at bounding box center [91, 152] width 38 height 10
click at [72, 147] on select "None Fade Switch" at bounding box center [91, 152] width 38 height 10
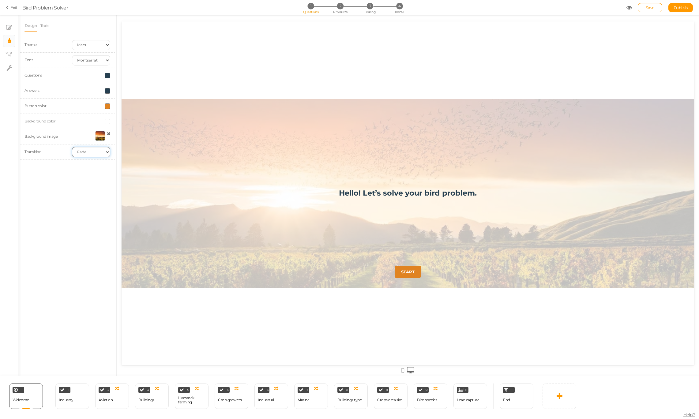
click at [92, 152] on select "None Fade Switch" at bounding box center [91, 152] width 38 height 10
select select "switch"
click at [72, 147] on select "None Fade Switch" at bounding box center [91, 152] width 38 height 10
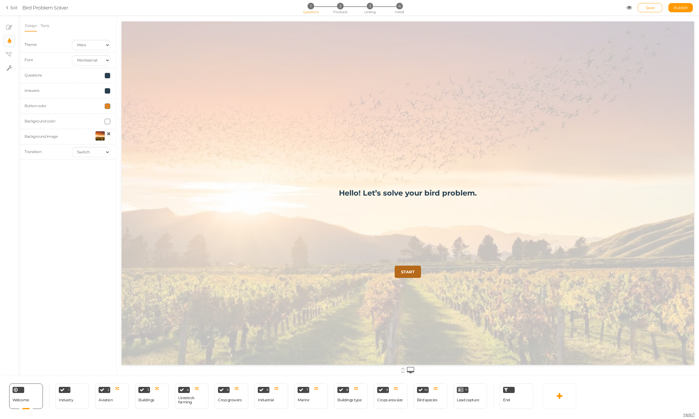
click at [408, 272] on strong "START" at bounding box center [407, 272] width 13 height 5
click at [410, 273] on strong "START" at bounding box center [407, 272] width 13 height 5
click at [407, 271] on strong "START" at bounding box center [407, 272] width 13 height 5
click at [629, 7] on icon at bounding box center [630, 8] width 6 height 6
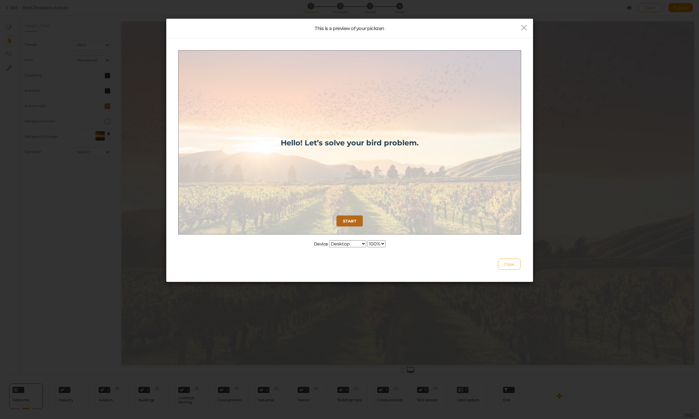
click at [351, 221] on strong "START" at bounding box center [349, 220] width 13 height 5
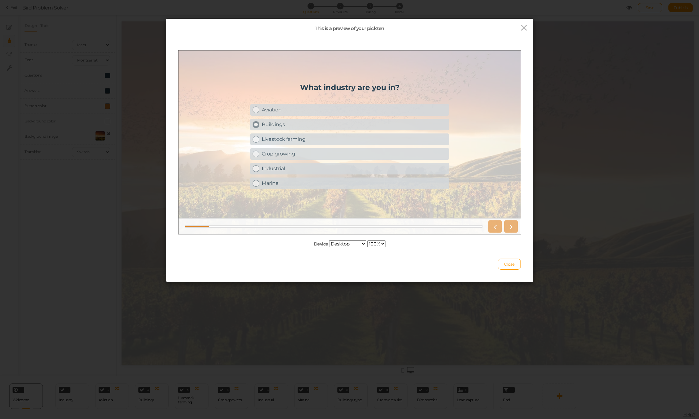
click at [321, 123] on div "Buildings" at bounding box center [354, 124] width 185 height 6
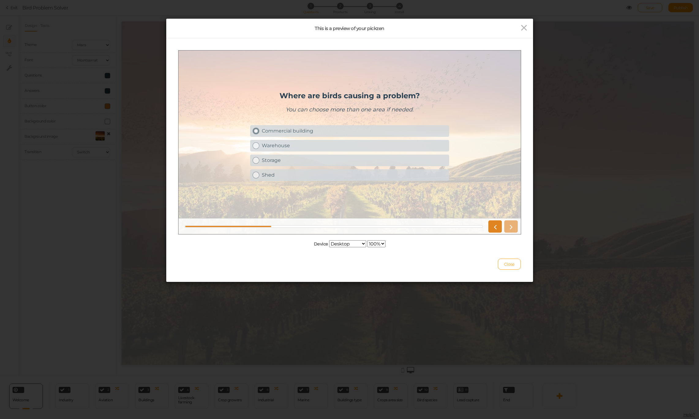
click at [305, 132] on div "Commercial building" at bounding box center [354, 131] width 185 height 6
click at [509, 227] on icon at bounding box center [511, 226] width 8 height 8
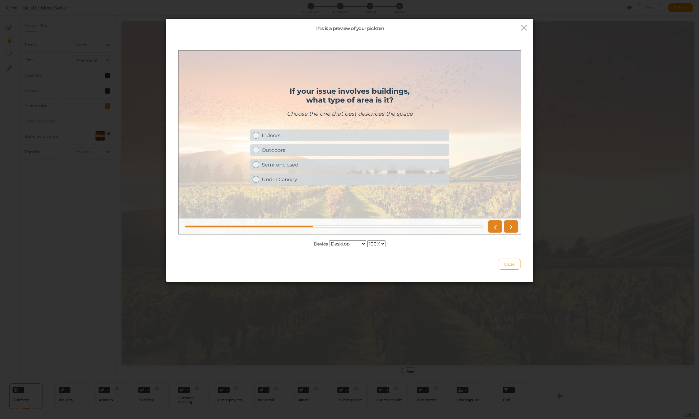
click at [511, 265] on span "Close" at bounding box center [509, 264] width 11 height 5
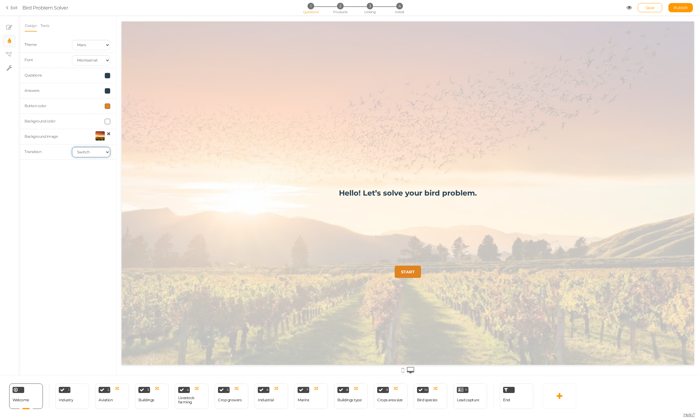
click at [87, 153] on select "None Fade Switch" at bounding box center [91, 152] width 38 height 10
select select
click at [72, 147] on select "None Fade Switch" at bounding box center [91, 152] width 38 height 10
click at [630, 7] on icon at bounding box center [630, 8] width 6 height 6
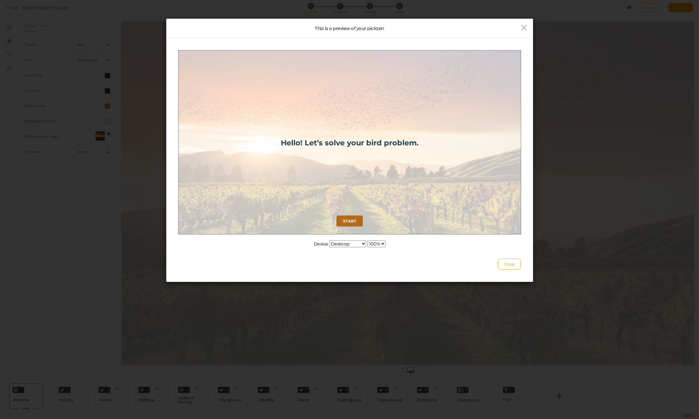
click at [348, 221] on strong "START" at bounding box center [349, 220] width 13 height 5
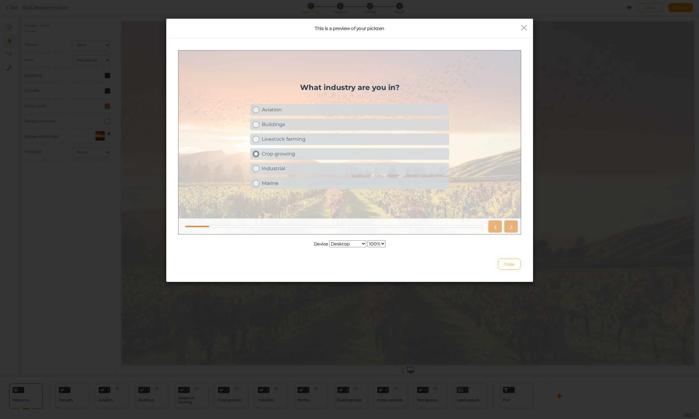
click at [280, 152] on div "Crop growing" at bounding box center [354, 154] width 185 height 6
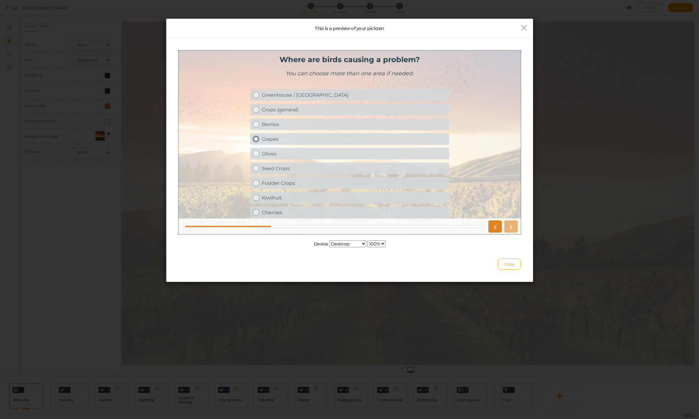
click at [280, 152] on div "Olives" at bounding box center [354, 154] width 185 height 6
click at [286, 126] on div "Berries" at bounding box center [354, 124] width 185 height 6
click at [510, 225] on icon at bounding box center [511, 226] width 8 height 8
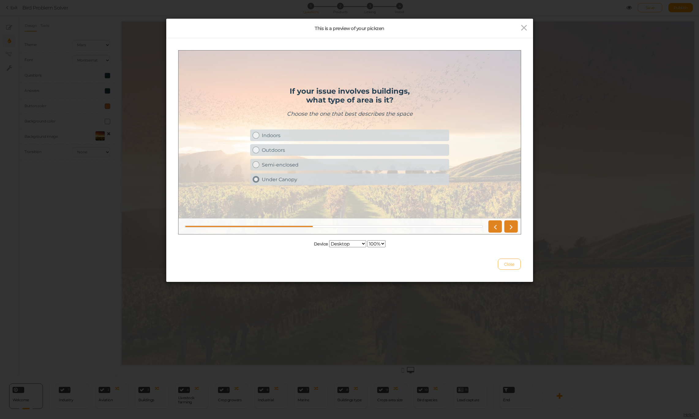
click at [511, 266] on button "Close" at bounding box center [509, 264] width 23 height 11
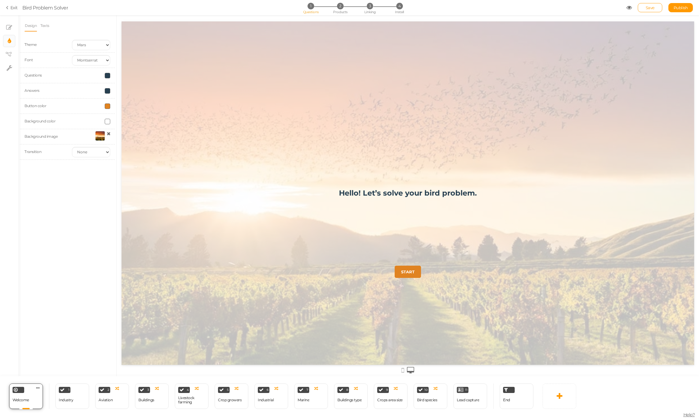
click at [30, 392] on div "Welcome Delete" at bounding box center [26, 396] width 34 height 25
click at [31, 74] on div at bounding box center [67, 74] width 81 height 4
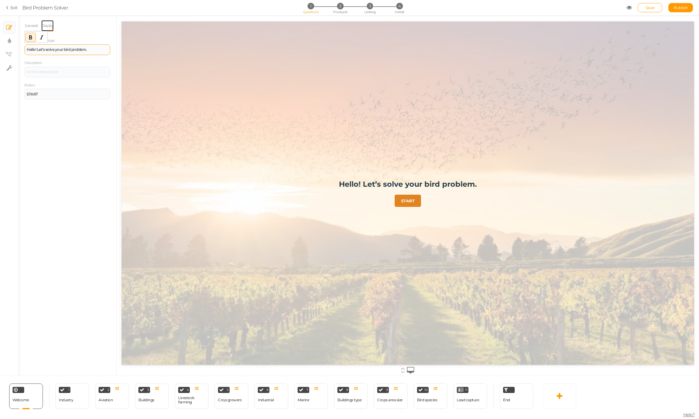
click at [51, 24] on link "Display" at bounding box center [47, 26] width 13 height 12
click at [652, 6] on span "Save" at bounding box center [650, 7] width 9 height 5
click at [677, 8] on span "Publish" at bounding box center [681, 7] width 14 height 5
click at [400, 6] on span "4" at bounding box center [399, 6] width 6 height 6
select select "pct"
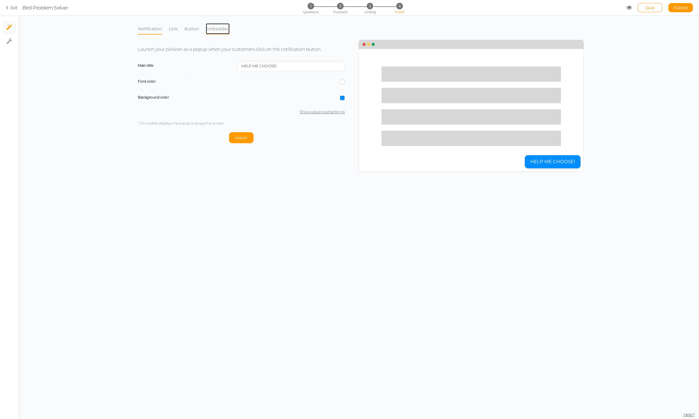
click at [220, 31] on link "Embedded" at bounding box center [218, 29] width 25 height 12
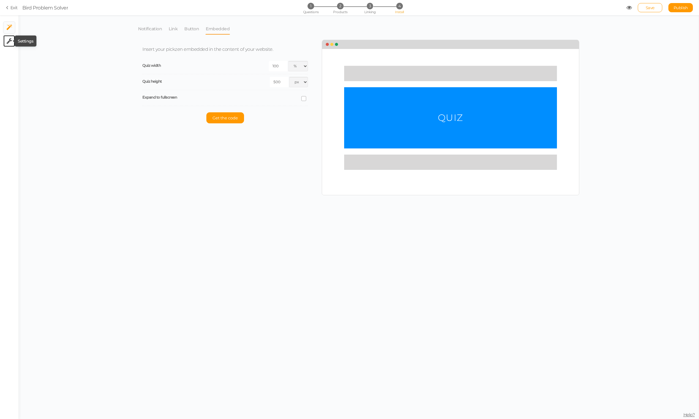
click at [9, 39] on icon at bounding box center [9, 41] width 6 height 6
select select "en"
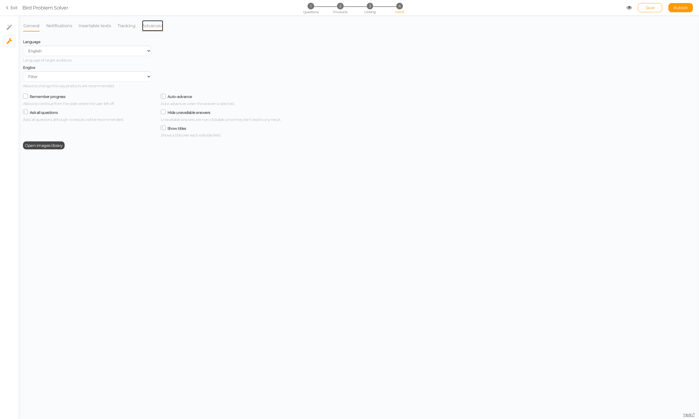
click at [160, 28] on link "Advanced" at bounding box center [153, 26] width 22 height 12
click at [127, 28] on link "Tracking" at bounding box center [126, 26] width 18 height 12
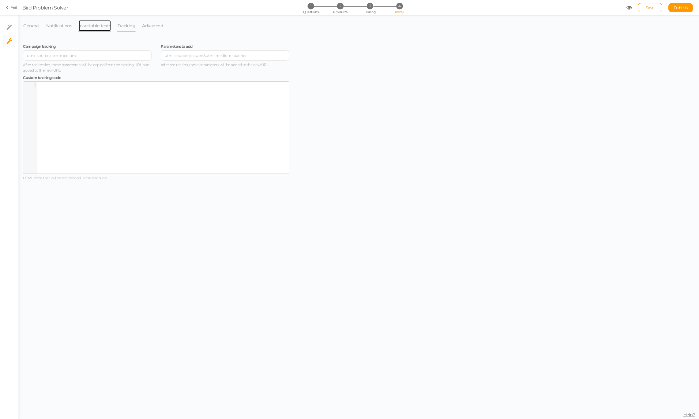
click at [93, 26] on link "Insertable texts" at bounding box center [94, 26] width 33 height 12
click at [66, 26] on link "Notifications" at bounding box center [59, 26] width 27 height 12
click at [35, 26] on link "General" at bounding box center [31, 26] width 17 height 12
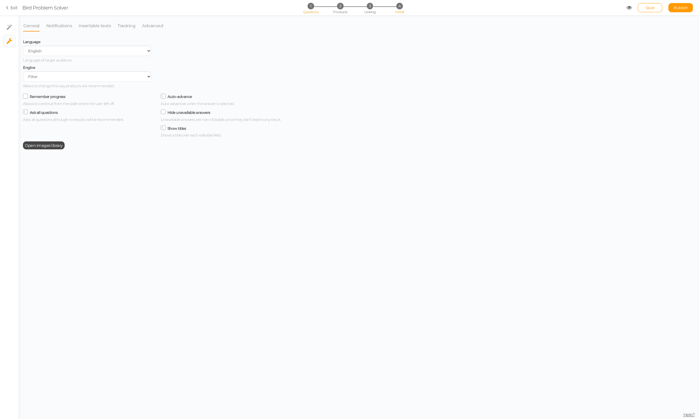
click at [313, 6] on span "1" at bounding box center [311, 6] width 6 height 6
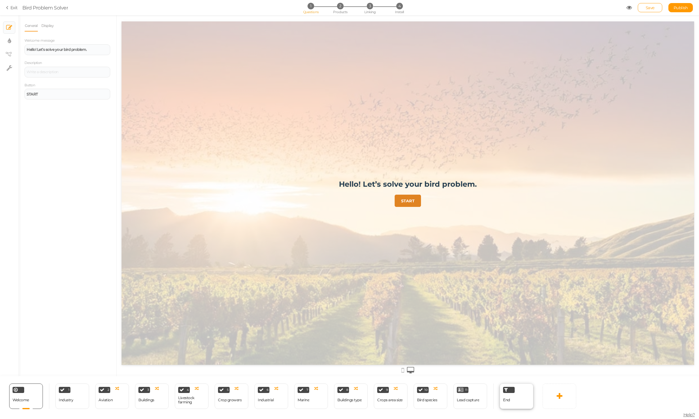
click at [513, 399] on div "End" at bounding box center [517, 396] width 34 height 25
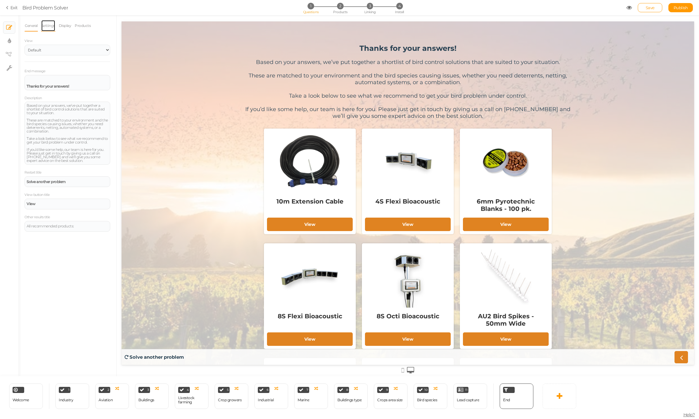
click at [53, 28] on link "Settings" at bounding box center [48, 26] width 14 height 12
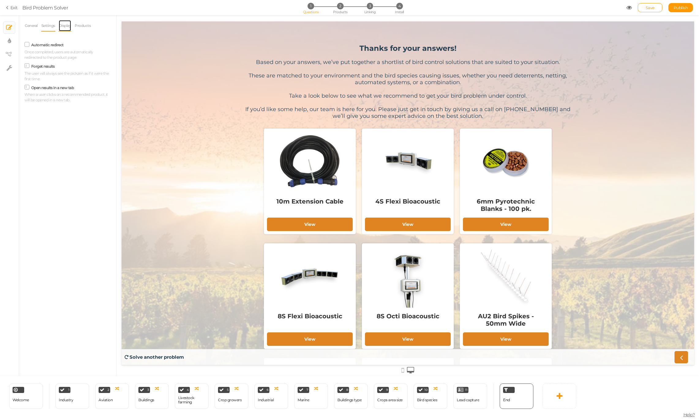
click at [65, 25] on link "Display" at bounding box center [64, 26] width 13 height 12
click at [467, 397] on div "Lead capture" at bounding box center [468, 400] width 22 height 11
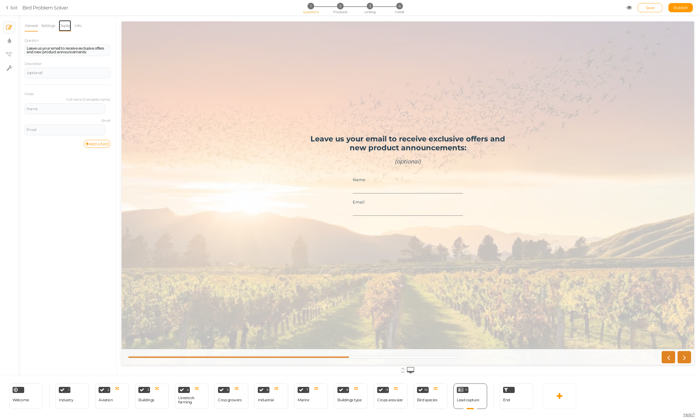
click at [63, 26] on link "Display" at bounding box center [64, 26] width 13 height 12
click at [51, 26] on link "Settings" at bounding box center [48, 26] width 14 height 12
click at [64, 26] on link "Display" at bounding box center [64, 26] width 13 height 12
click at [80, 27] on link "Info" at bounding box center [77, 26] width 7 height 12
click at [36, 26] on link "General" at bounding box center [31, 26] width 13 height 12
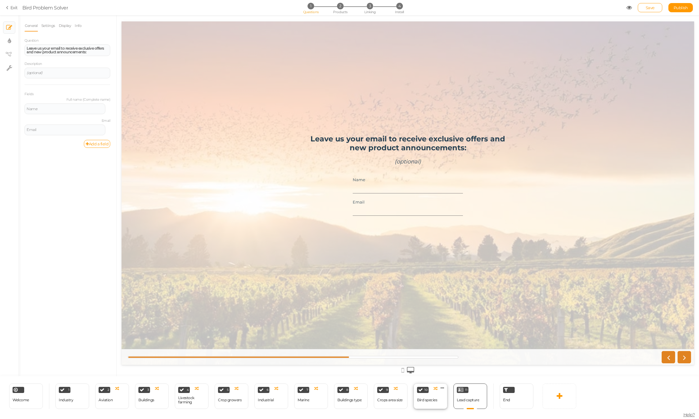
click at [436, 400] on div "Bird species" at bounding box center [427, 400] width 20 height 4
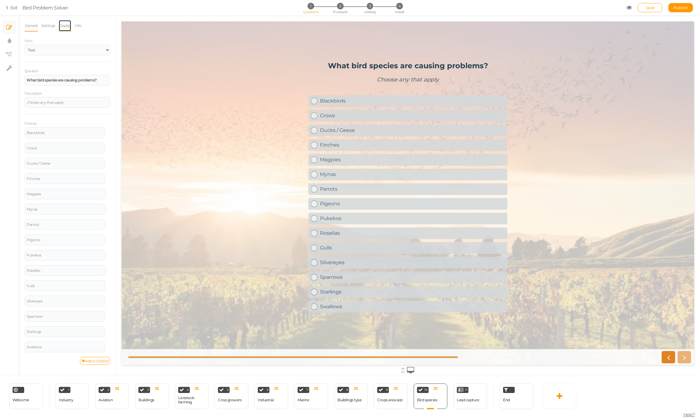
click at [68, 25] on link "Display" at bounding box center [64, 26] width 13 height 12
click at [50, 26] on link "Settings" at bounding box center [48, 26] width 14 height 12
click at [651, 8] on span "Save" at bounding box center [650, 7] width 9 height 5
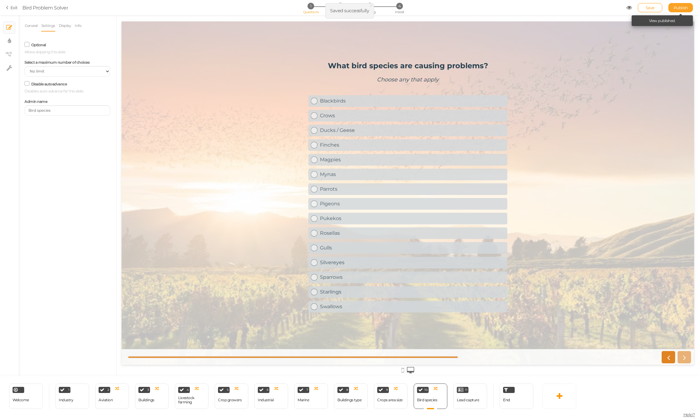
click at [678, 8] on span "Publish" at bounding box center [681, 7] width 14 height 5
